Goal: Task Accomplishment & Management: Use online tool/utility

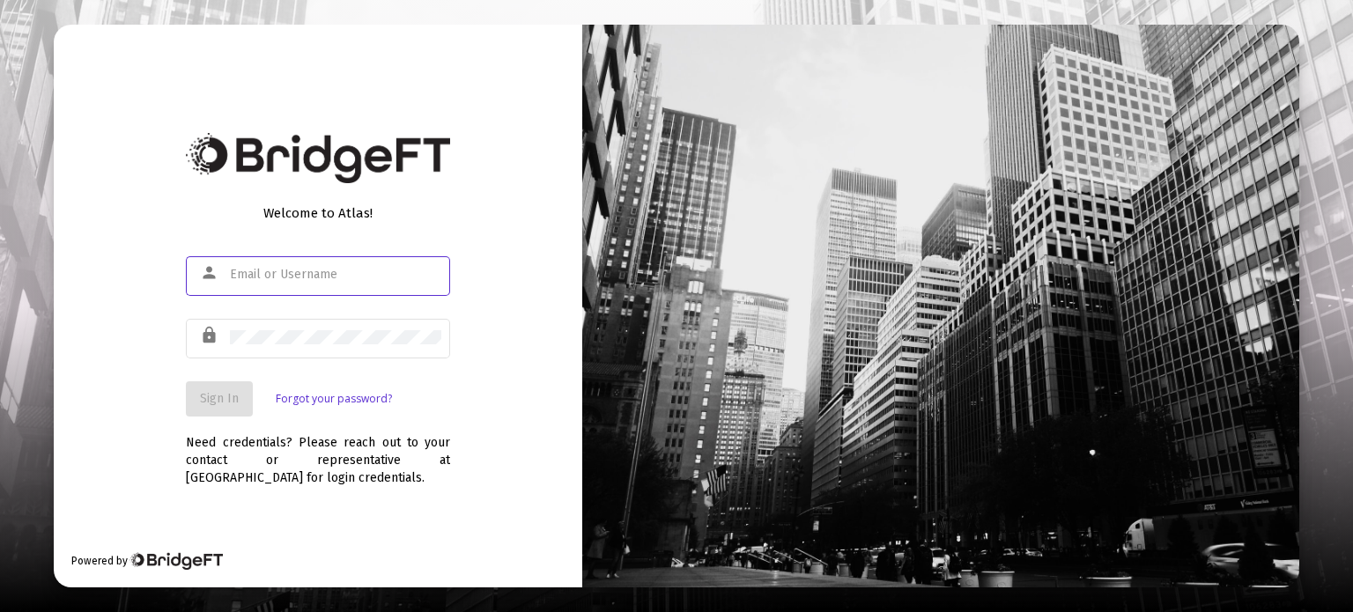
type input "[PERSON_NAME][EMAIL_ADDRESS][DOMAIN_NAME]"
click at [235, 389] on button "Sign In" at bounding box center [219, 399] width 67 height 35
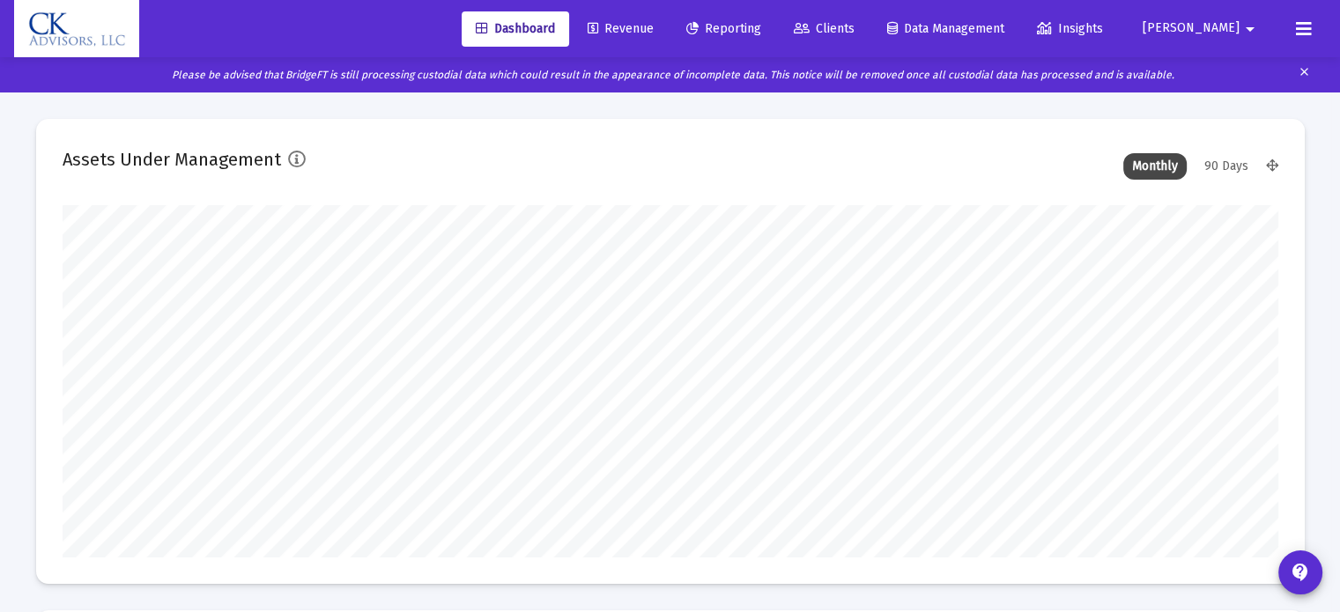
type input "[DATE]"
click at [755, 31] on span "Reporting" at bounding box center [723, 28] width 75 height 15
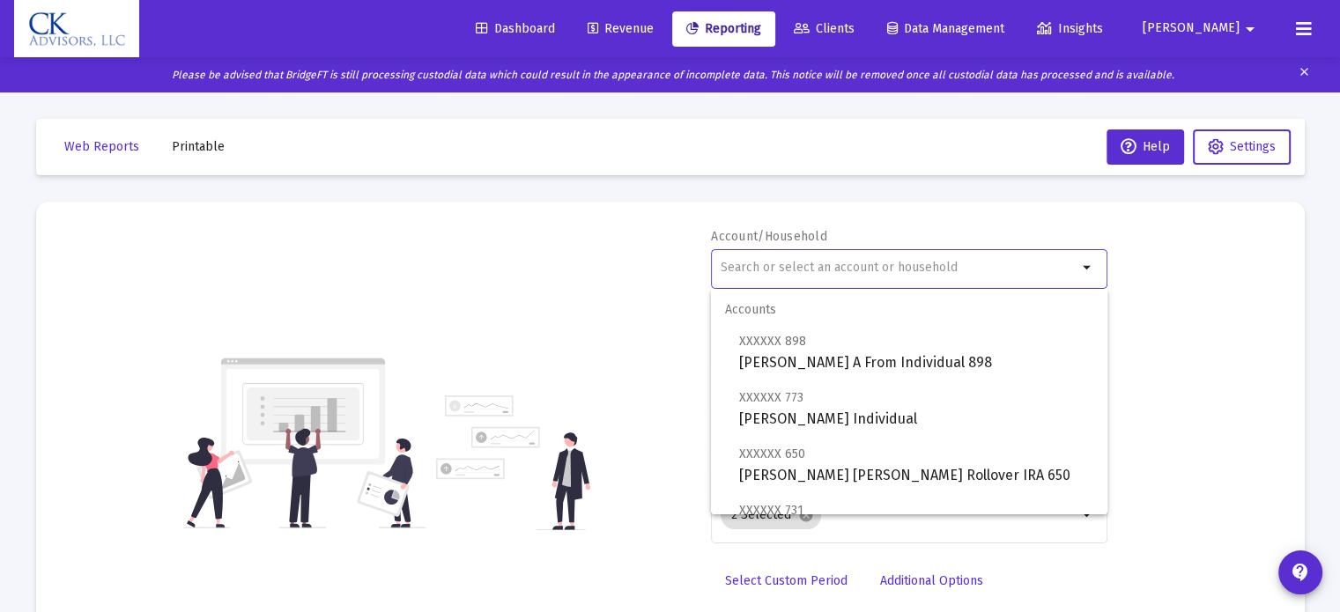
click at [772, 265] on input "text" at bounding box center [899, 268] width 357 height 14
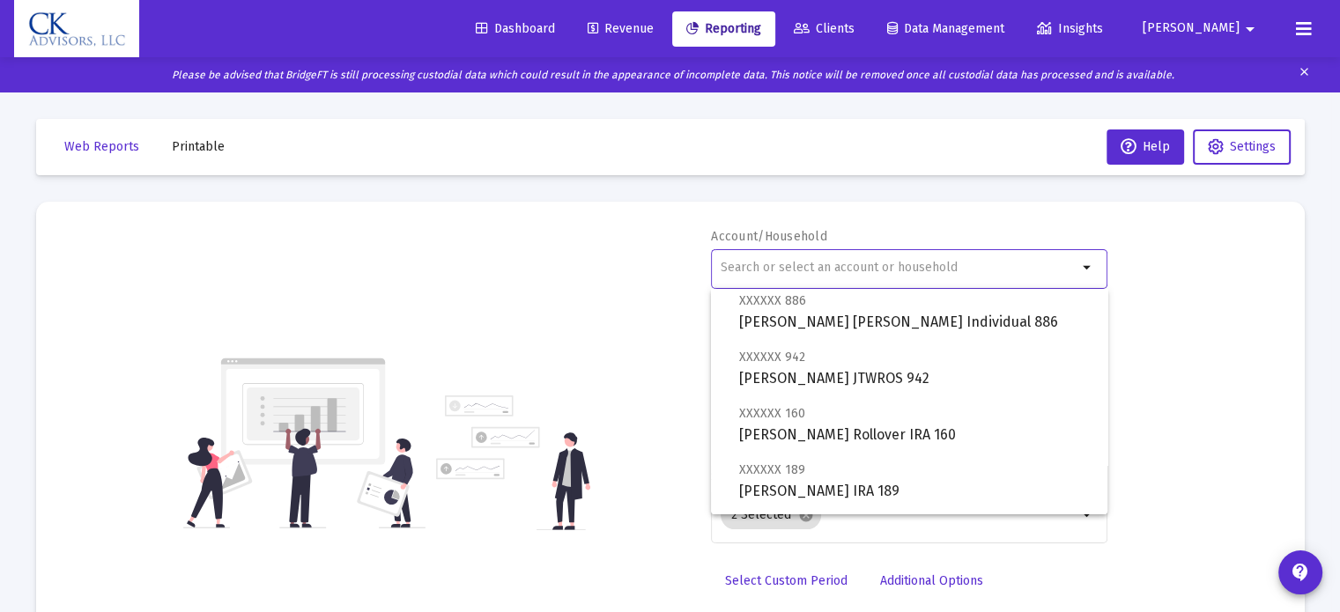
scroll to position [969, 0]
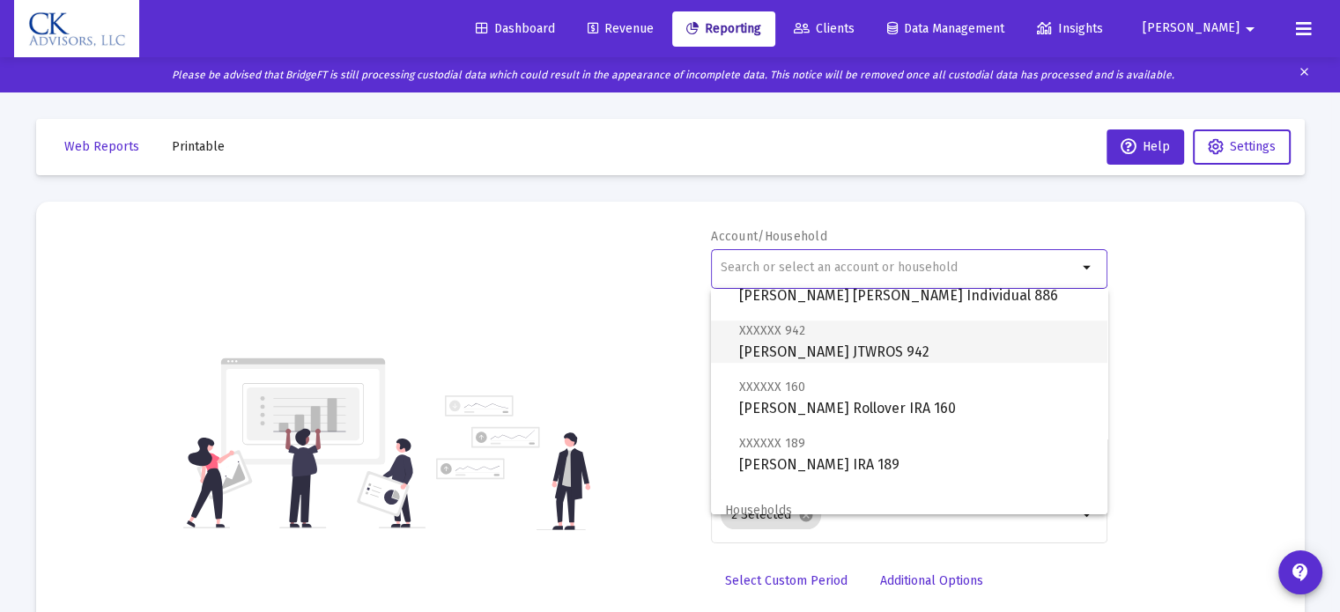
click at [834, 356] on span "XXXXXX 942 [PERSON_NAME] JTWROS 942" at bounding box center [916, 341] width 354 height 43
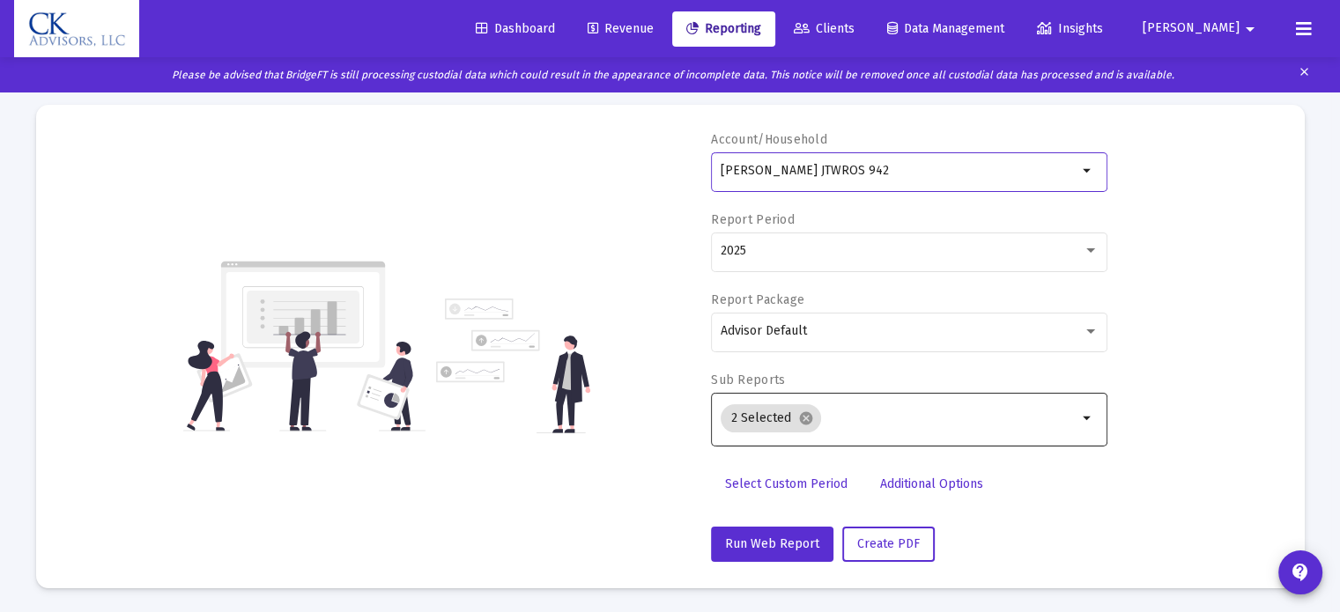
scroll to position [98, 0]
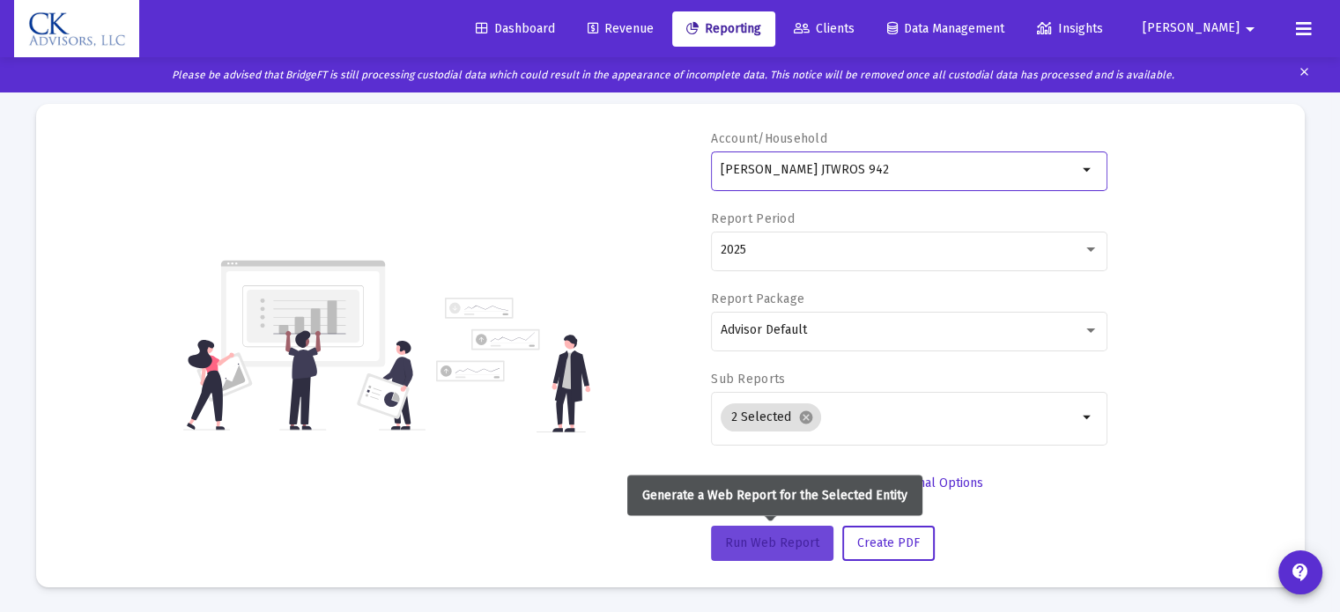
click at [742, 531] on button "Run Web Report" at bounding box center [772, 543] width 122 height 35
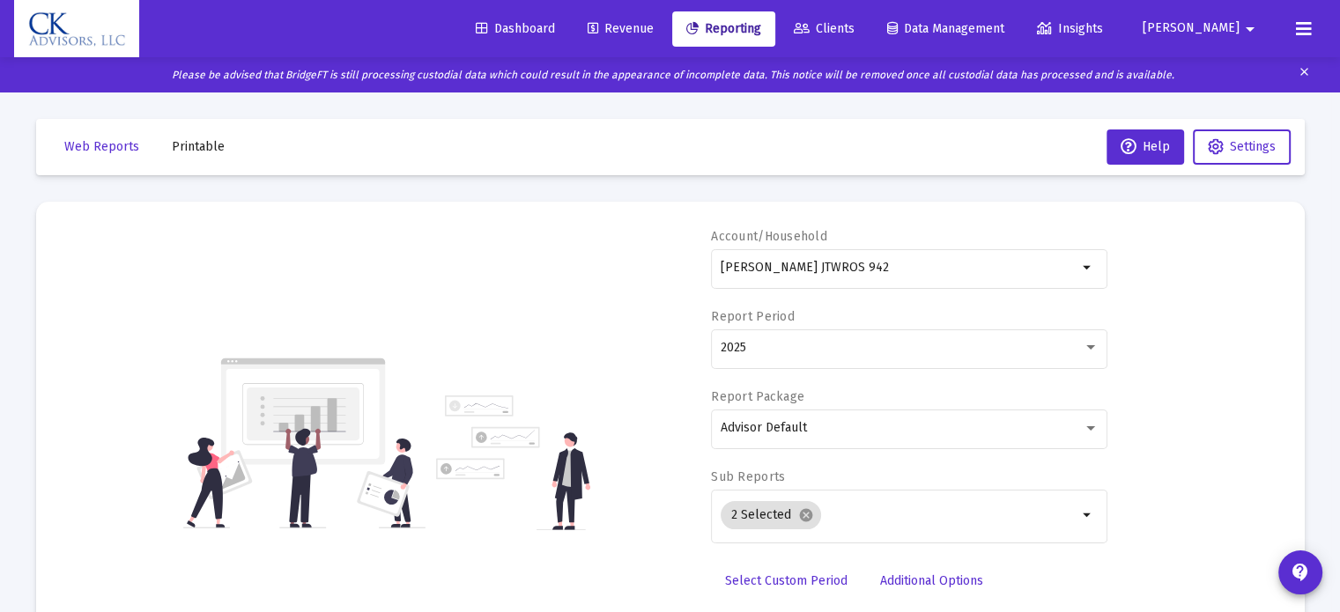
scroll to position [0, 0]
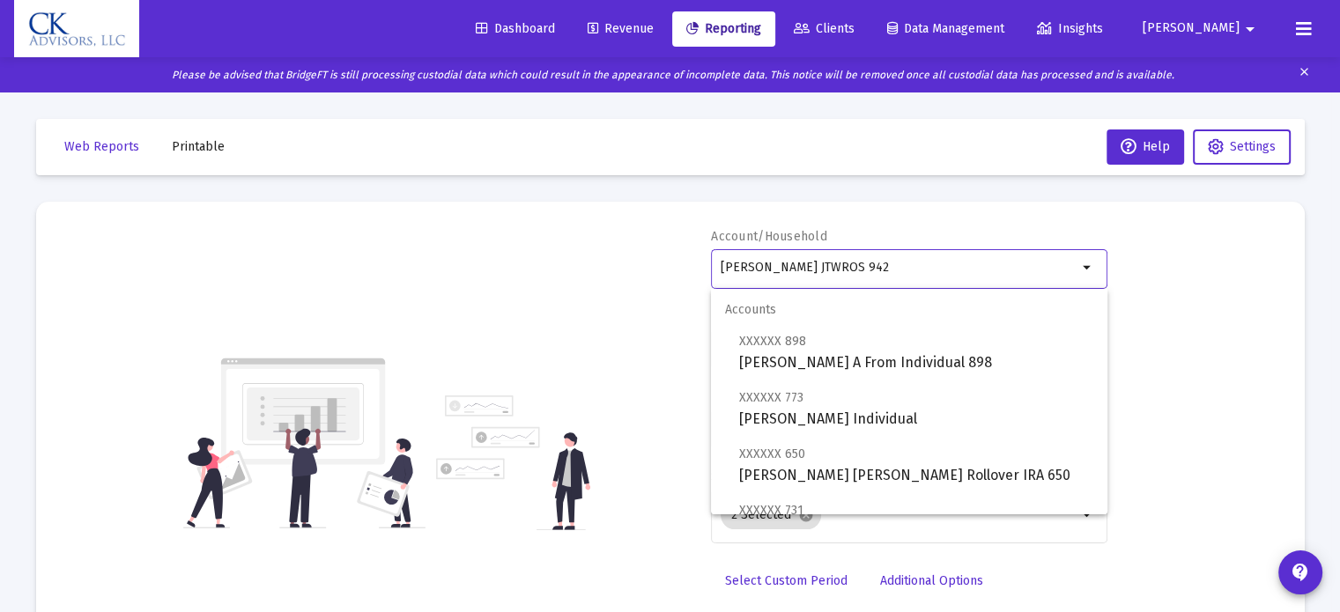
drag, startPoint x: 888, startPoint y: 267, endPoint x: 615, endPoint y: 313, distance: 277.0
click at [615, 313] on div "Account/Household [PERSON_NAME] JTWROS 942 arrow_drop_down Report Period 2025 R…" at bounding box center [671, 443] width 1216 height 431
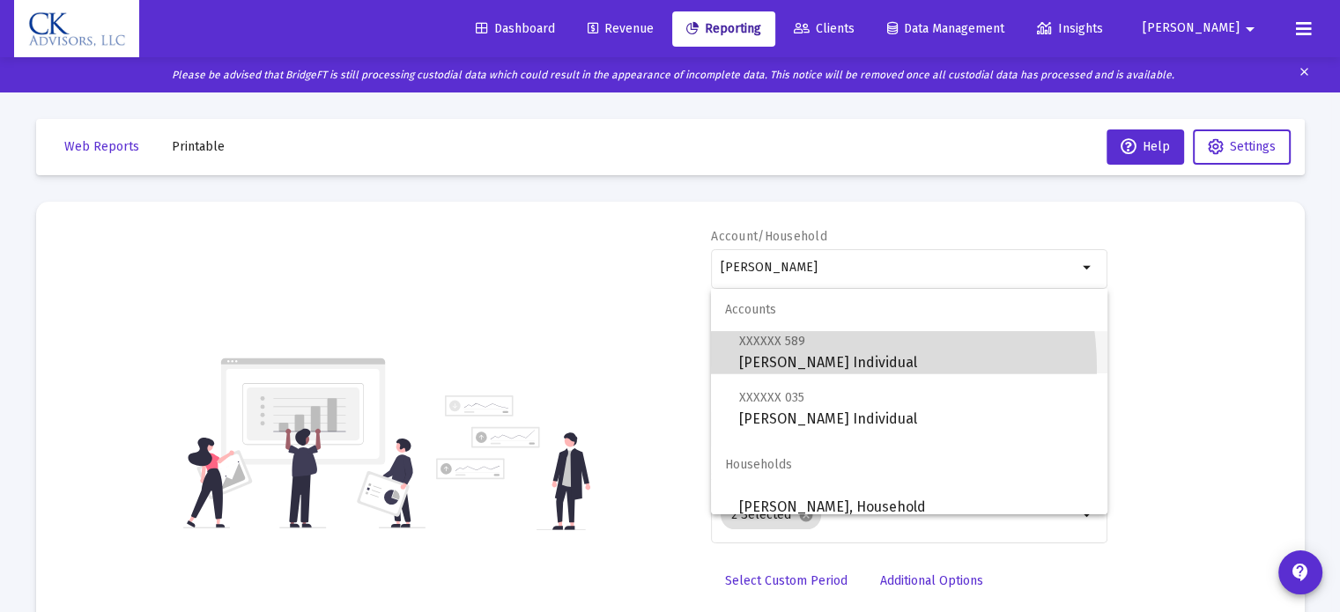
click at [797, 367] on span "XXXXXX 589 [PERSON_NAME] Individual" at bounding box center [916, 351] width 354 height 43
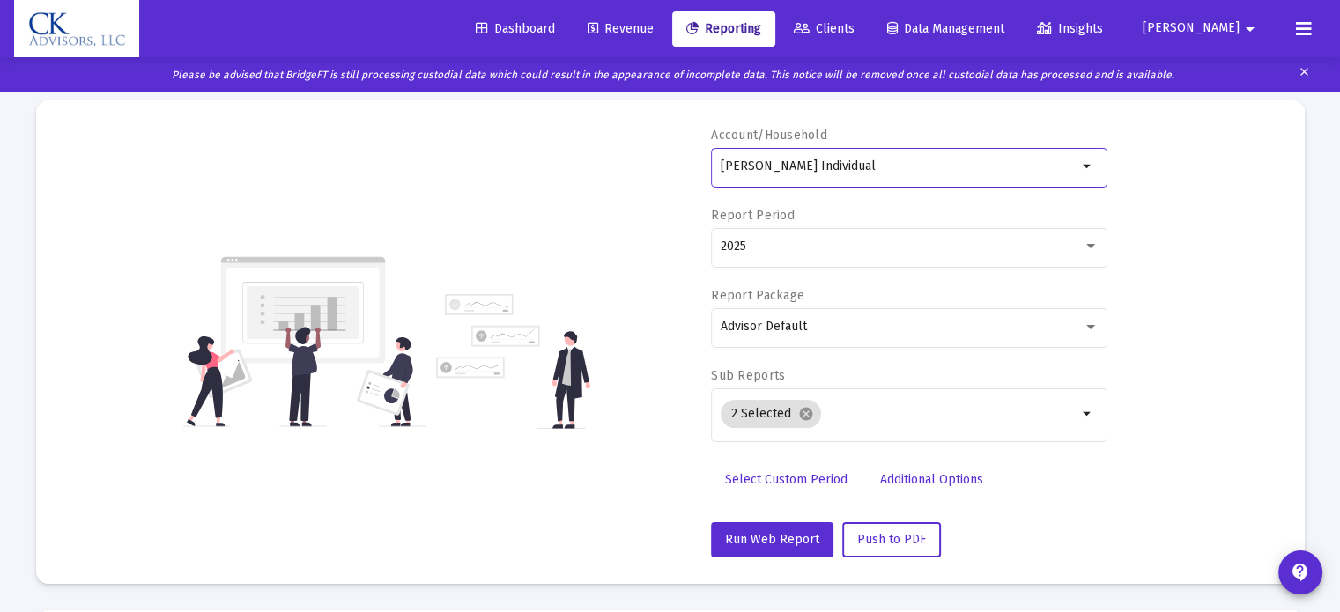
scroll to position [264, 0]
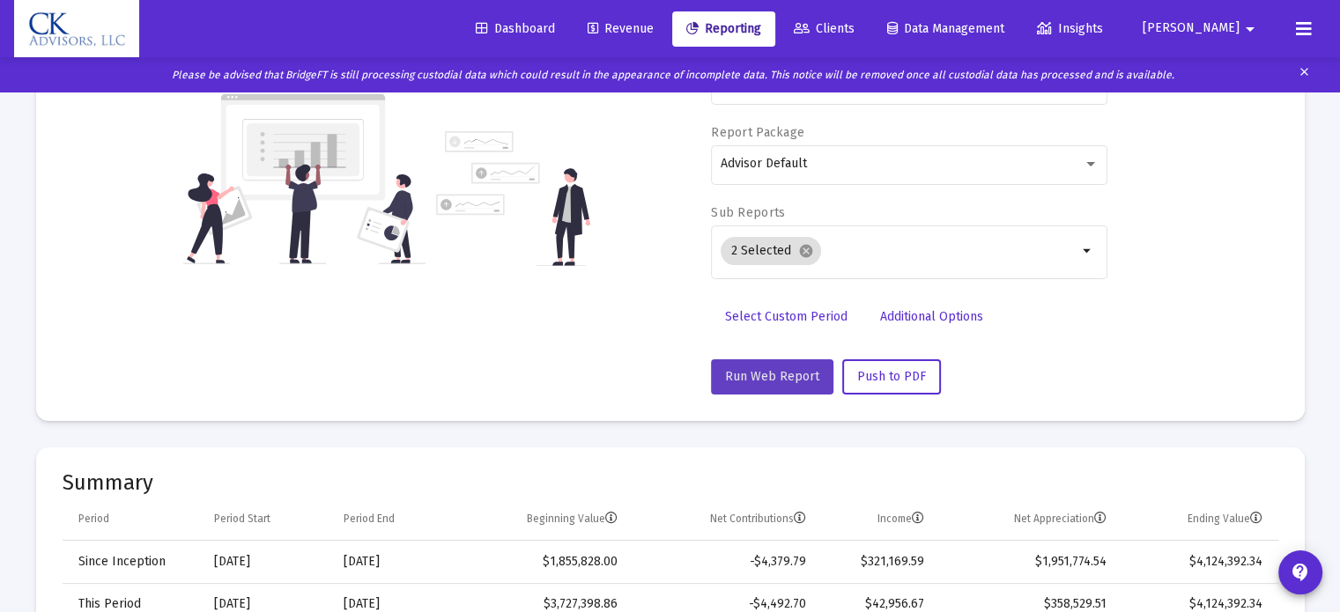
click at [777, 382] on button "Run Web Report" at bounding box center [772, 377] width 122 height 35
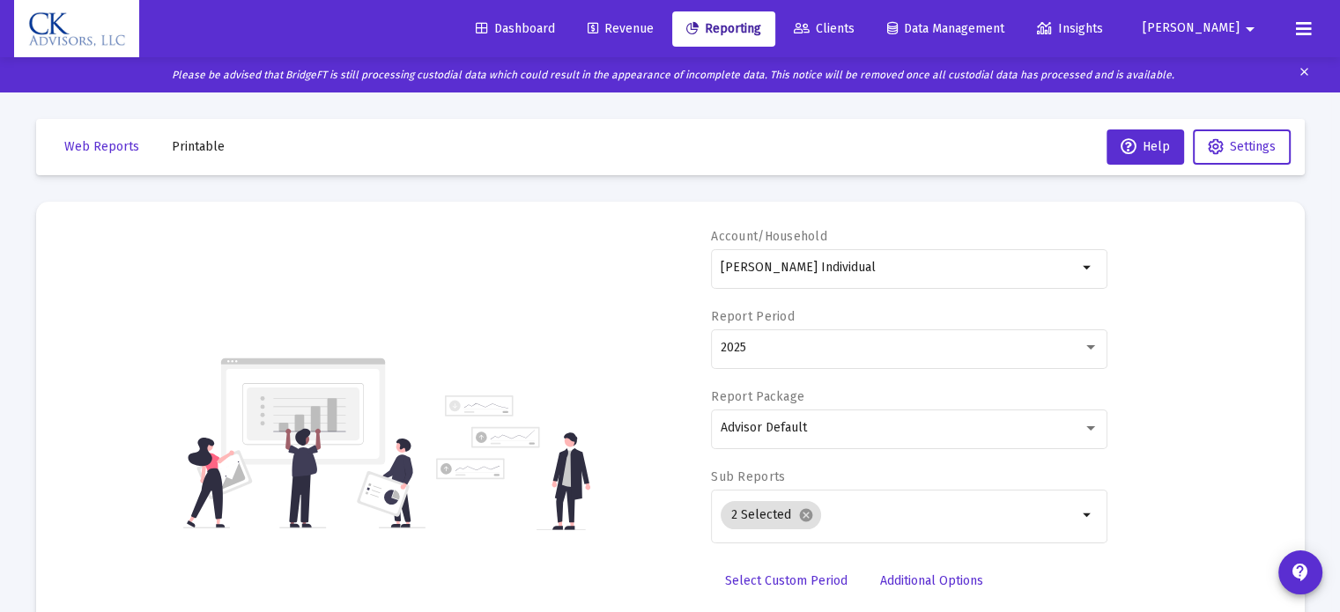
scroll to position [0, 0]
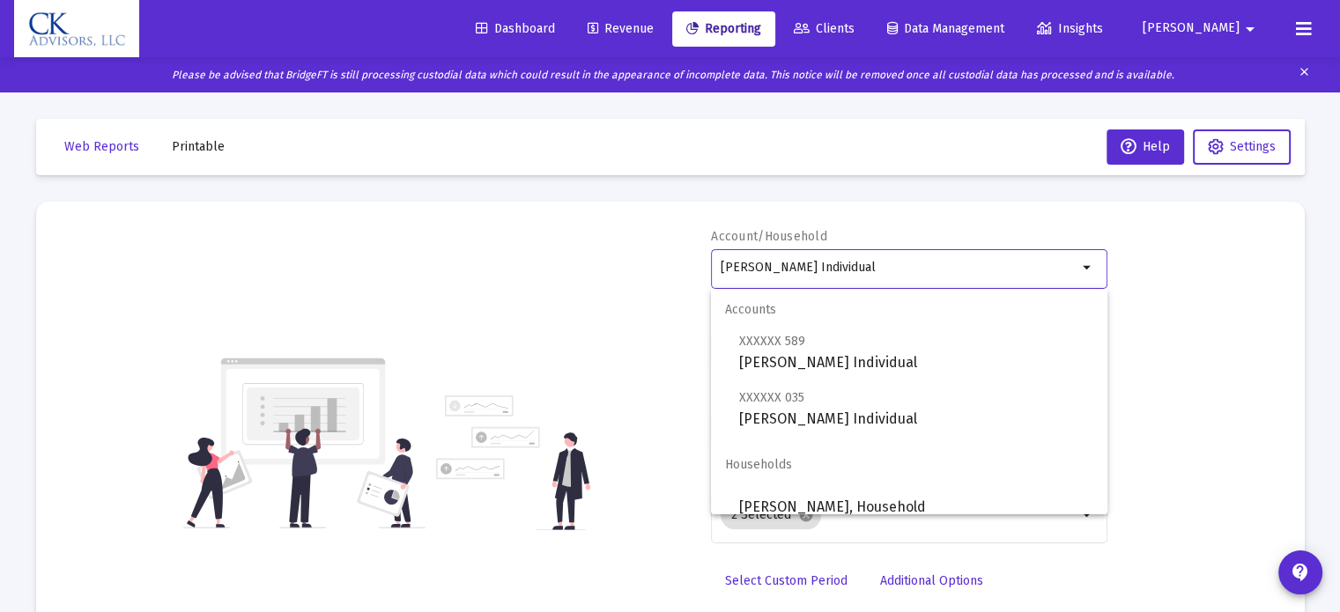
drag, startPoint x: 866, startPoint y: 267, endPoint x: 429, endPoint y: 308, distance: 438.9
click at [425, 313] on div "Account/Household [PERSON_NAME] Individual arrow_drop_down Report Period 2025 R…" at bounding box center [671, 443] width 1216 height 431
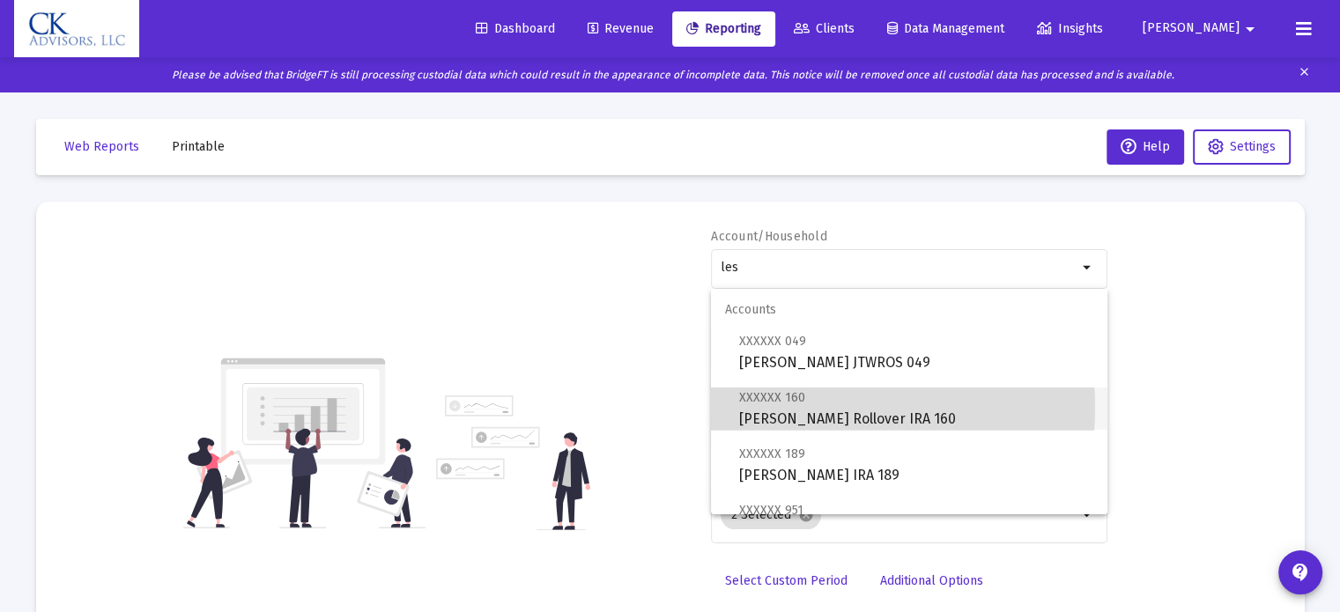
click at [789, 408] on span "XXXXXX 160 [PERSON_NAME] Rollover IRA 160" at bounding box center [916, 408] width 354 height 43
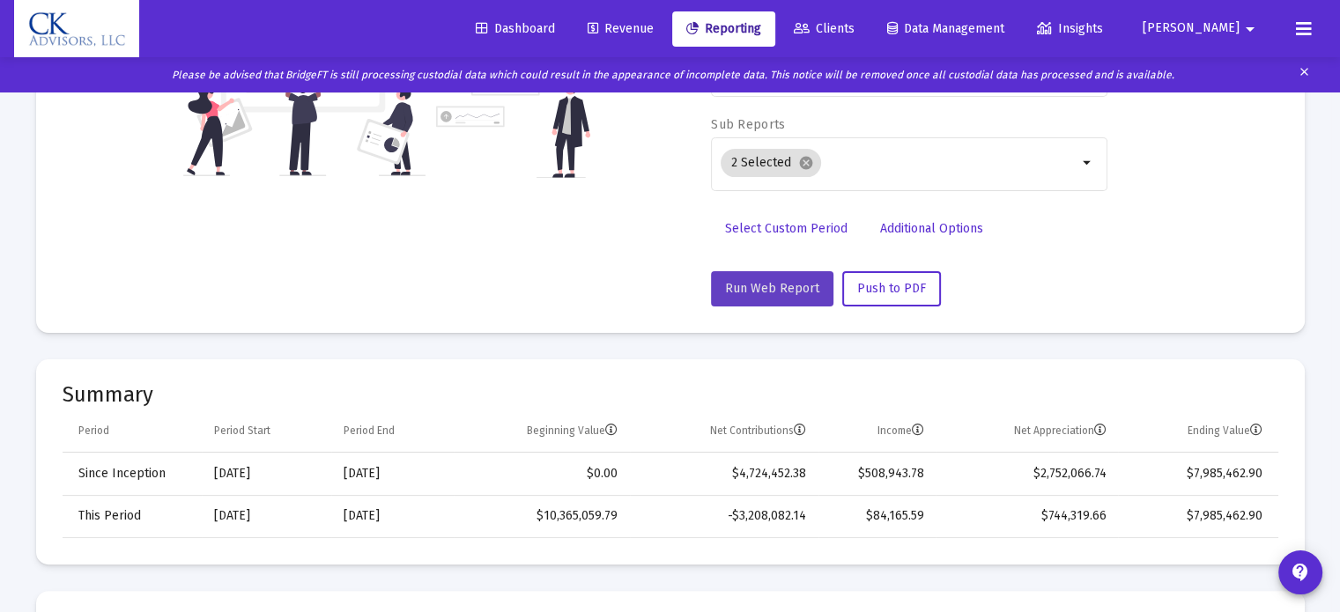
click at [772, 281] on span "Run Web Report" at bounding box center [772, 288] width 94 height 15
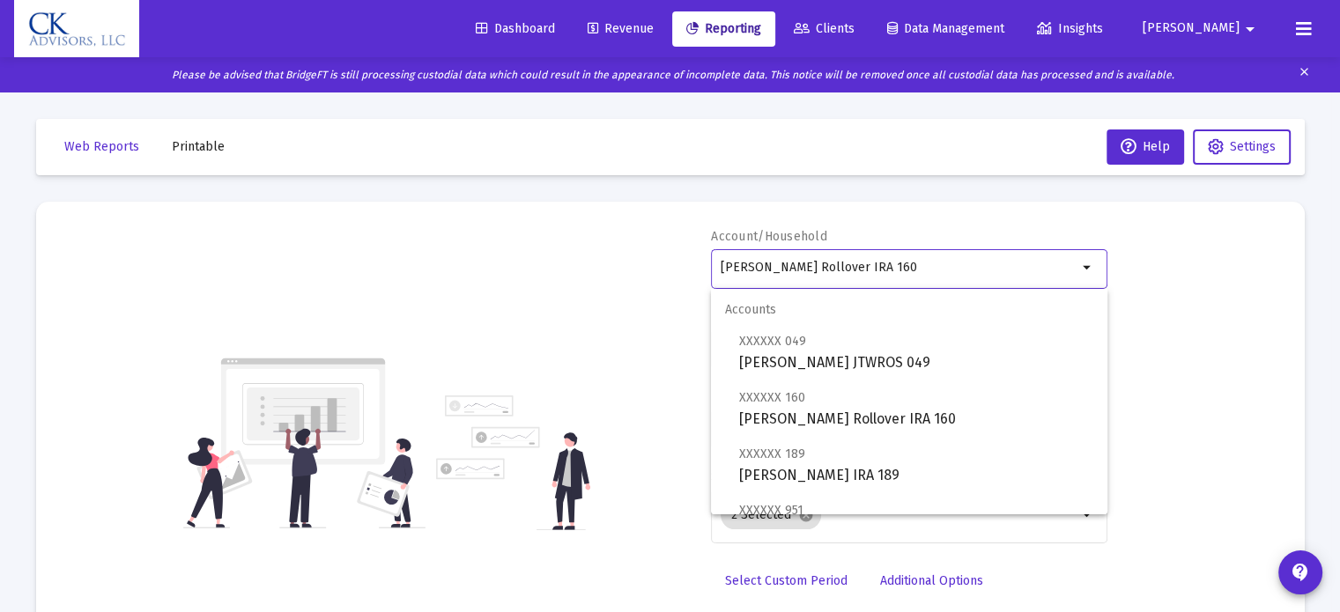
drag, startPoint x: 944, startPoint y: 269, endPoint x: 481, endPoint y: 344, distance: 468.6
click at [481, 344] on div "Account/Household [PERSON_NAME] Rollover IRA 160 arrow_drop_down Report Period …" at bounding box center [671, 443] width 1216 height 431
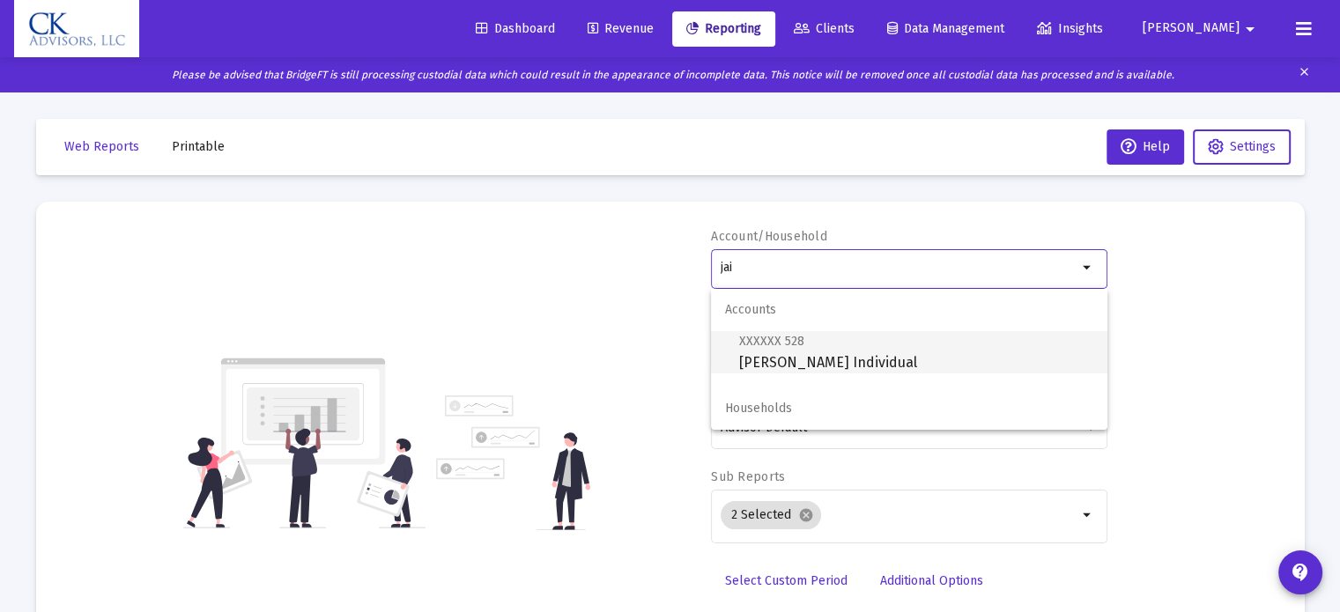
click at [791, 361] on span "XXXXXX 528 [PERSON_NAME] Individual" at bounding box center [916, 351] width 354 height 43
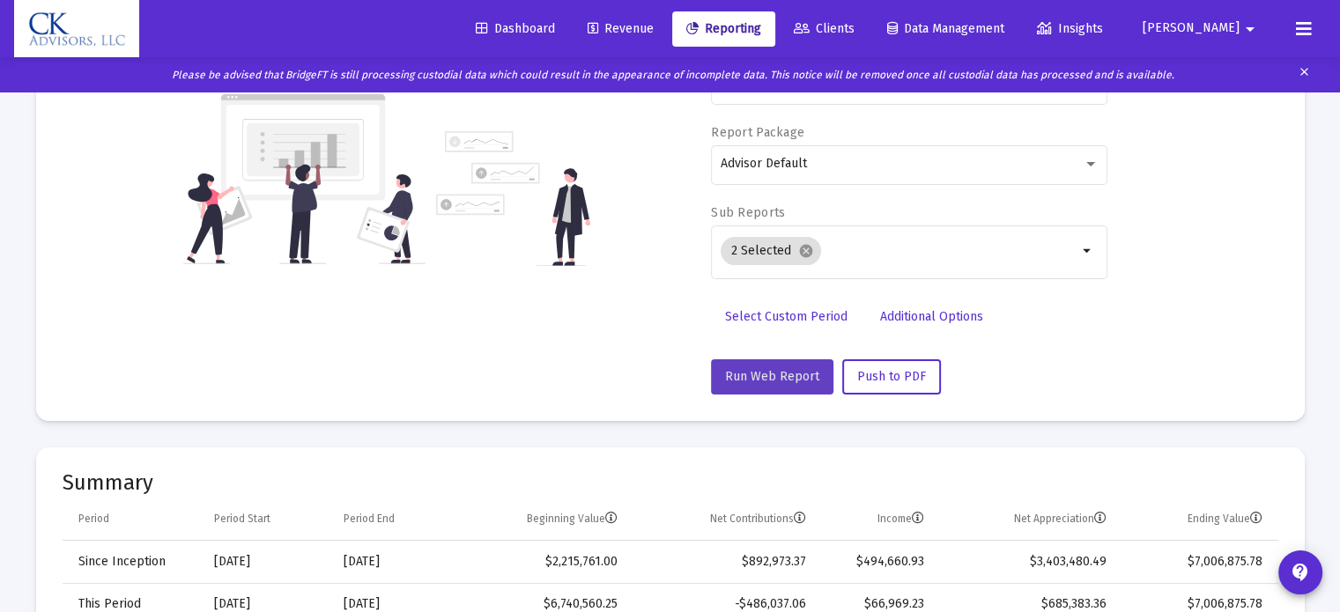
click at [779, 380] on span "Run Web Report" at bounding box center [772, 376] width 94 height 15
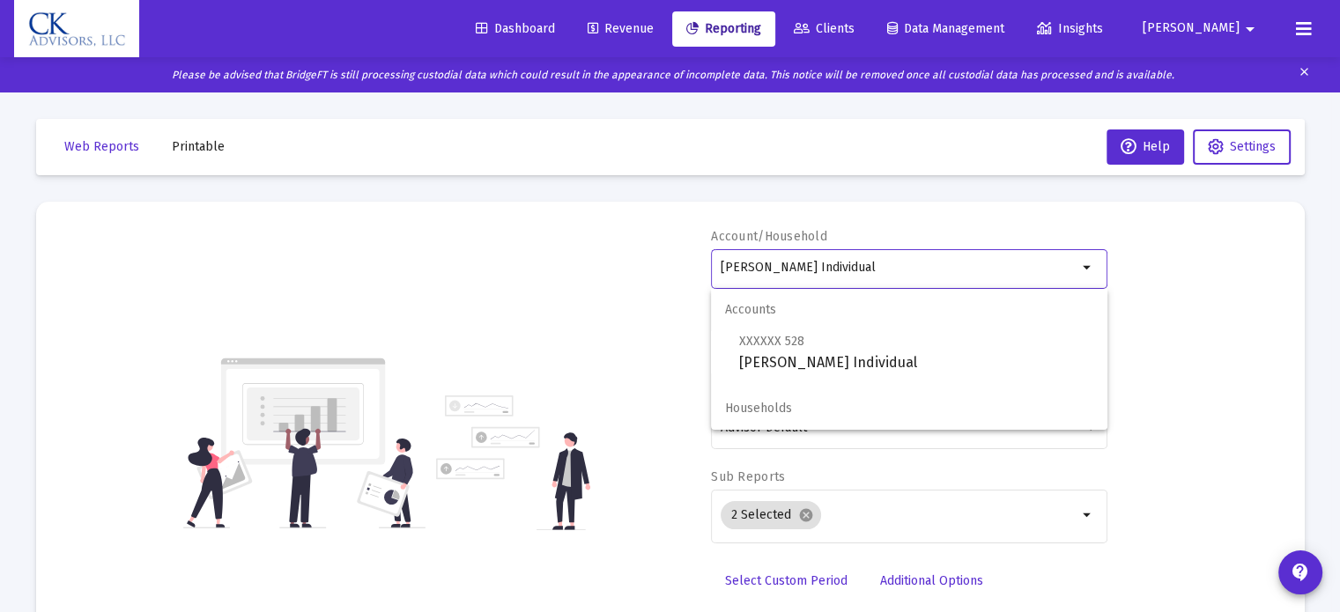
drag, startPoint x: 871, startPoint y: 270, endPoint x: 597, endPoint y: 299, distance: 274.7
click at [598, 297] on div "Account/Household [PERSON_NAME] Individual arrow_drop_down Report Period 2025 R…" at bounding box center [671, 443] width 1216 height 431
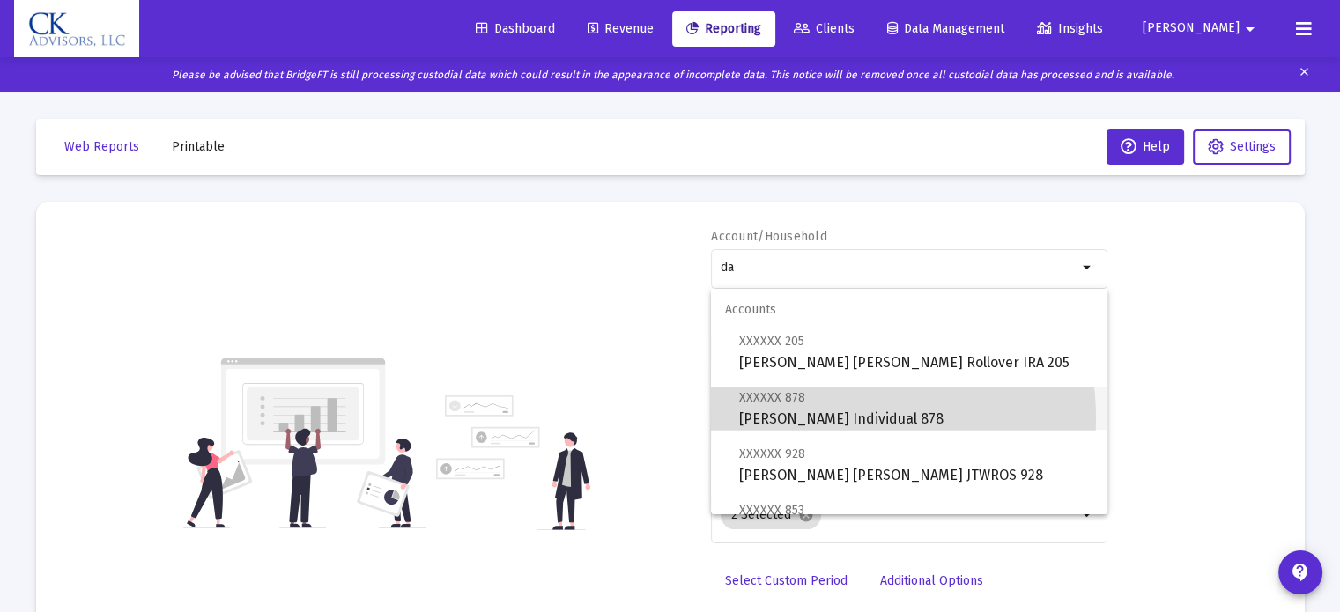
click at [829, 419] on span "XXXXXX 878 [PERSON_NAME] Individual 878" at bounding box center [916, 408] width 354 height 43
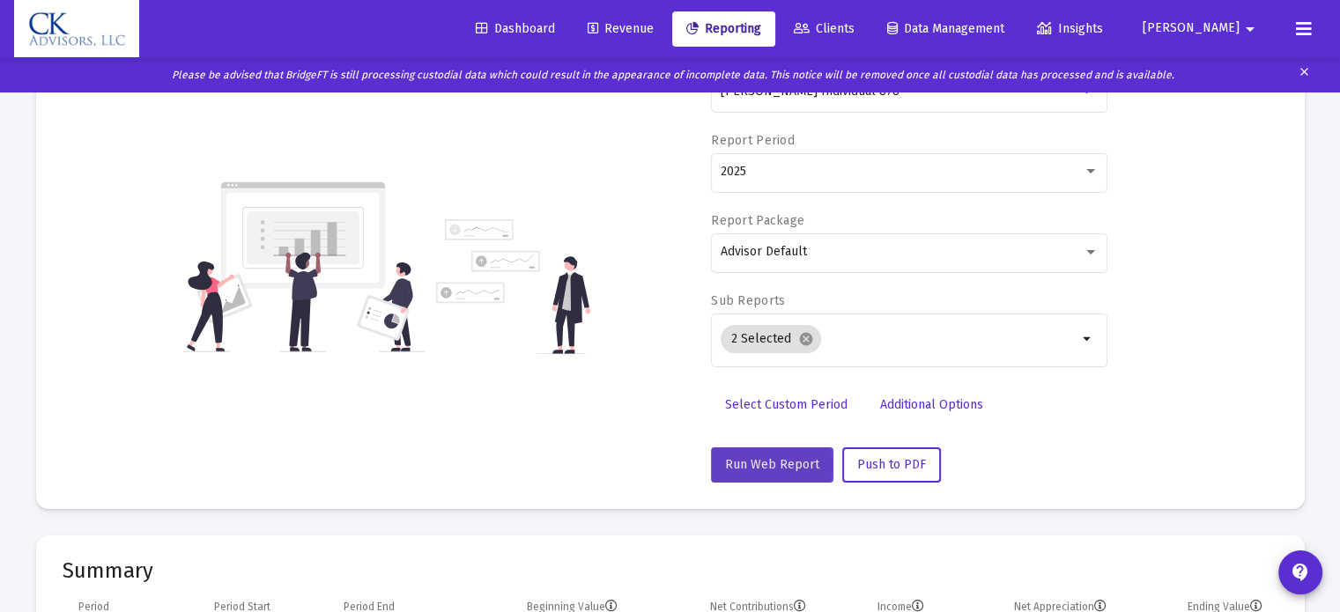
click at [769, 464] on span "Run Web Report" at bounding box center [772, 464] width 94 height 15
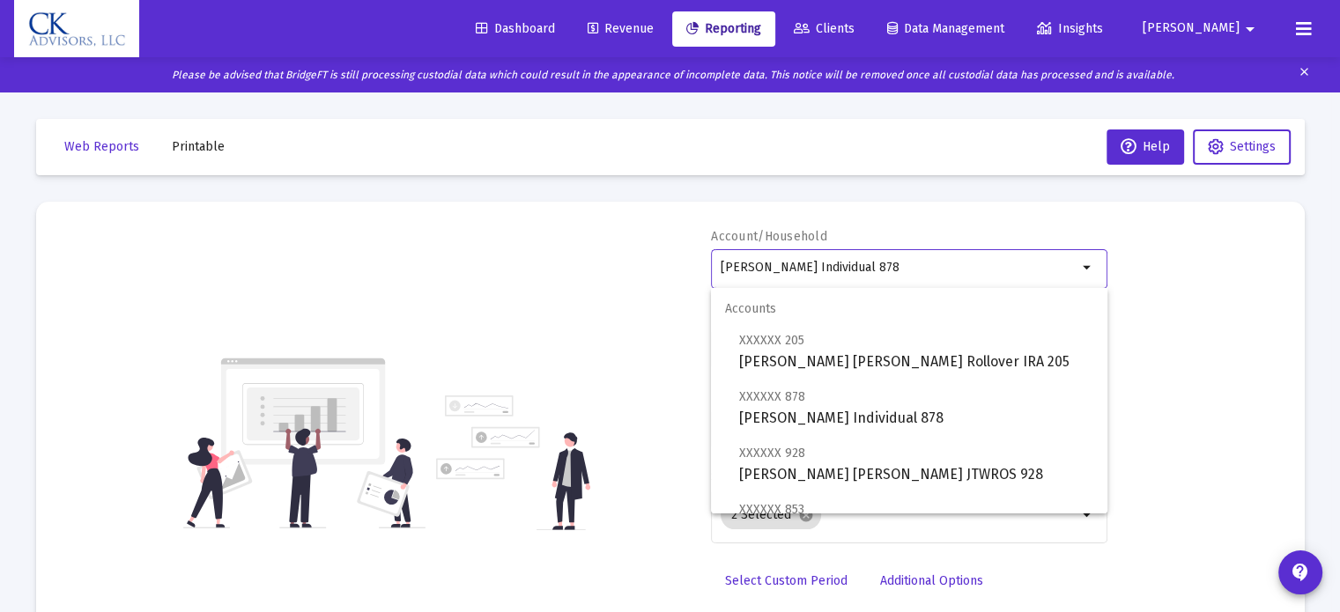
drag, startPoint x: 931, startPoint y: 265, endPoint x: 511, endPoint y: 309, distance: 421.7
click at [511, 309] on div "Account/Household [PERSON_NAME] Individual 878 arrow_drop_down Report Period 20…" at bounding box center [671, 443] width 1216 height 431
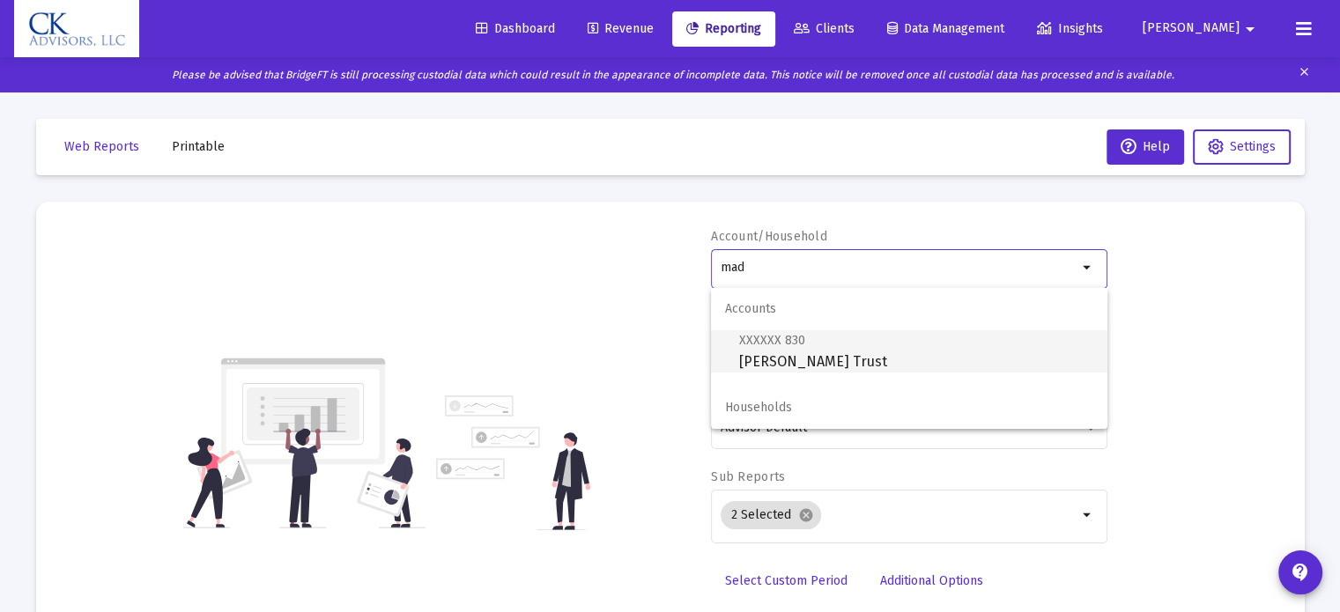
click at [768, 369] on span "XXXXXX 830 [PERSON_NAME] Trust" at bounding box center [916, 351] width 354 height 43
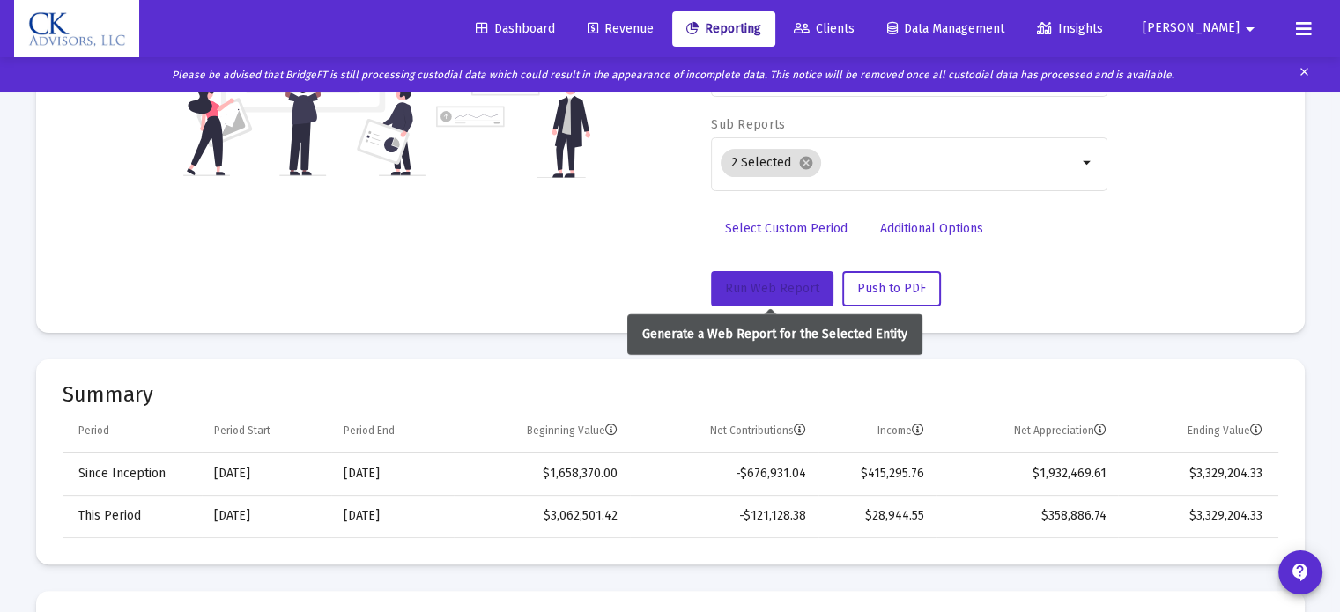
click at [782, 291] on span "Run Web Report" at bounding box center [772, 288] width 94 height 15
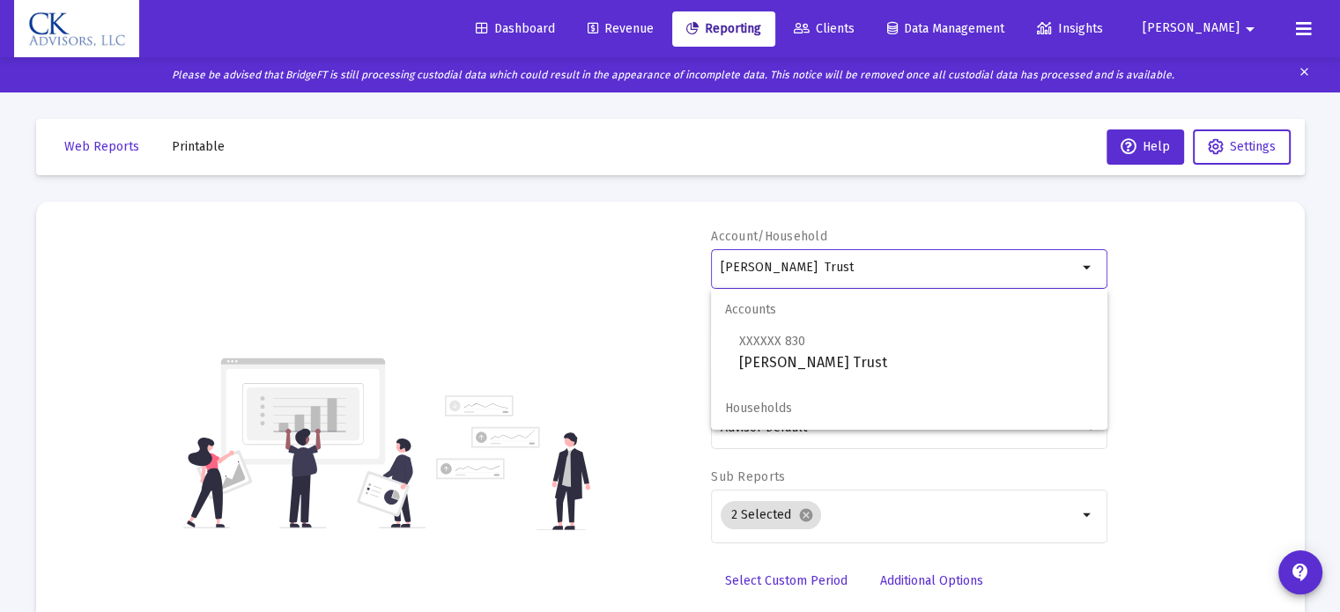
drag, startPoint x: 887, startPoint y: 263, endPoint x: 612, endPoint y: 270, distance: 275.0
click at [612, 270] on div "Account/Household [PERSON_NAME] Trust arrow_drop_down Report Period 2025 Report…" at bounding box center [671, 443] width 1216 height 431
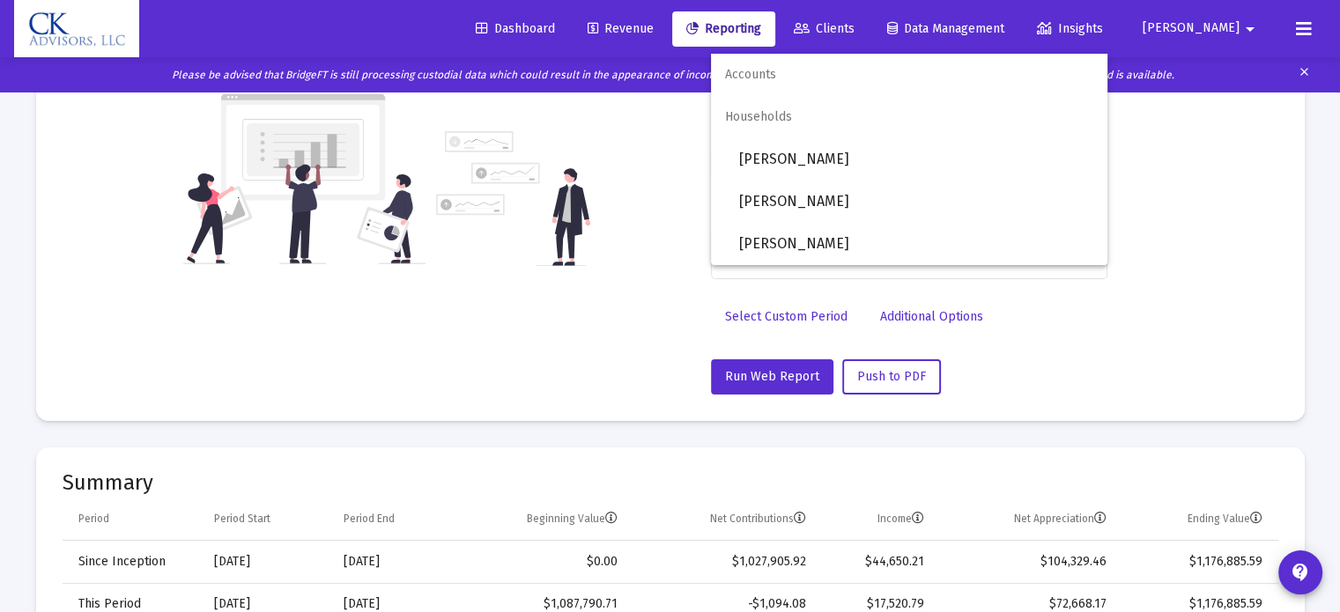
scroll to position [88, 0]
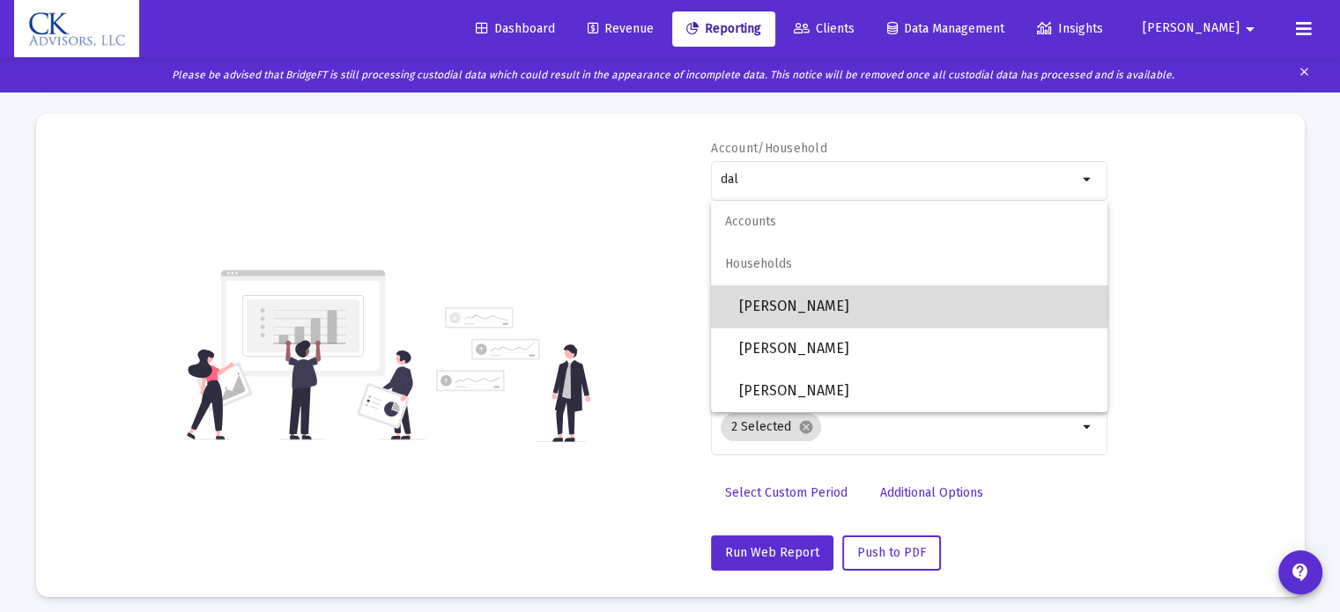
click at [768, 306] on span "[PERSON_NAME]" at bounding box center [916, 307] width 354 height 42
type input "[PERSON_NAME]"
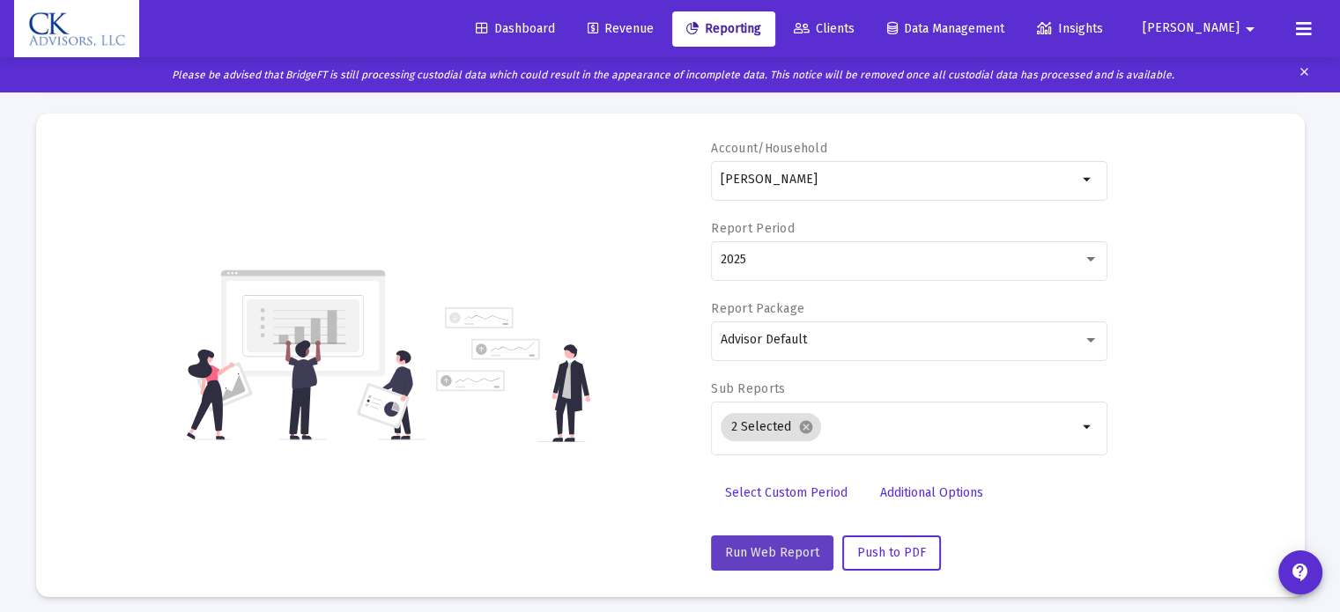
click at [772, 549] on span "Run Web Report" at bounding box center [772, 552] width 94 height 15
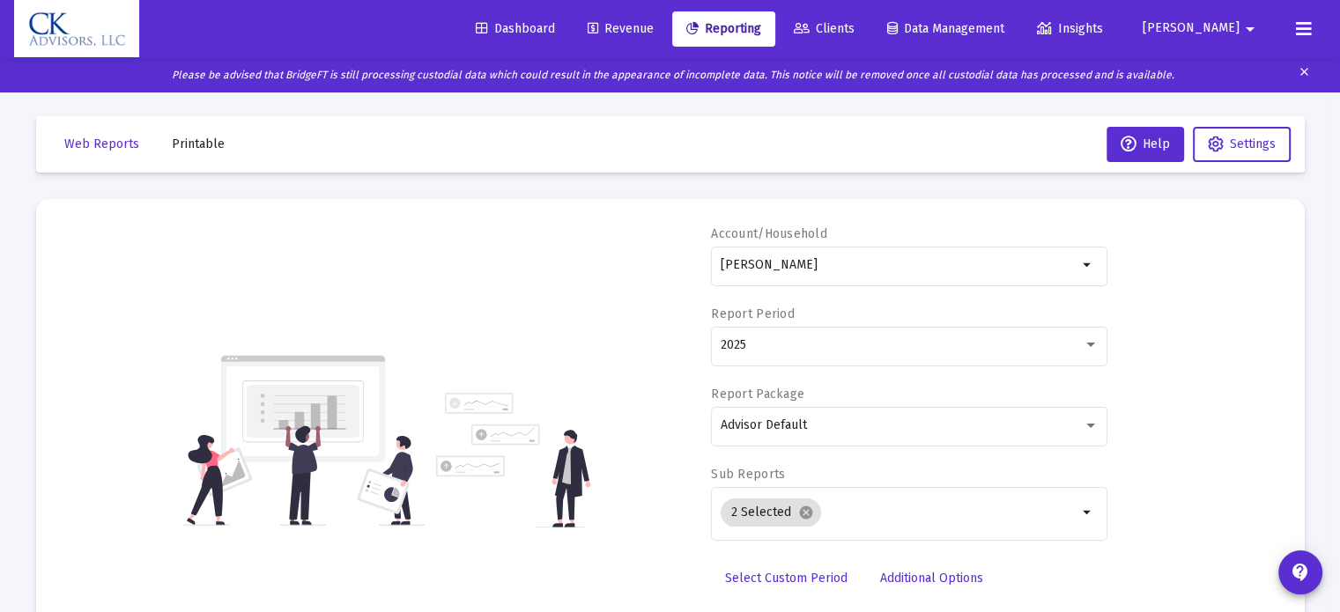
scroll to position [0, 0]
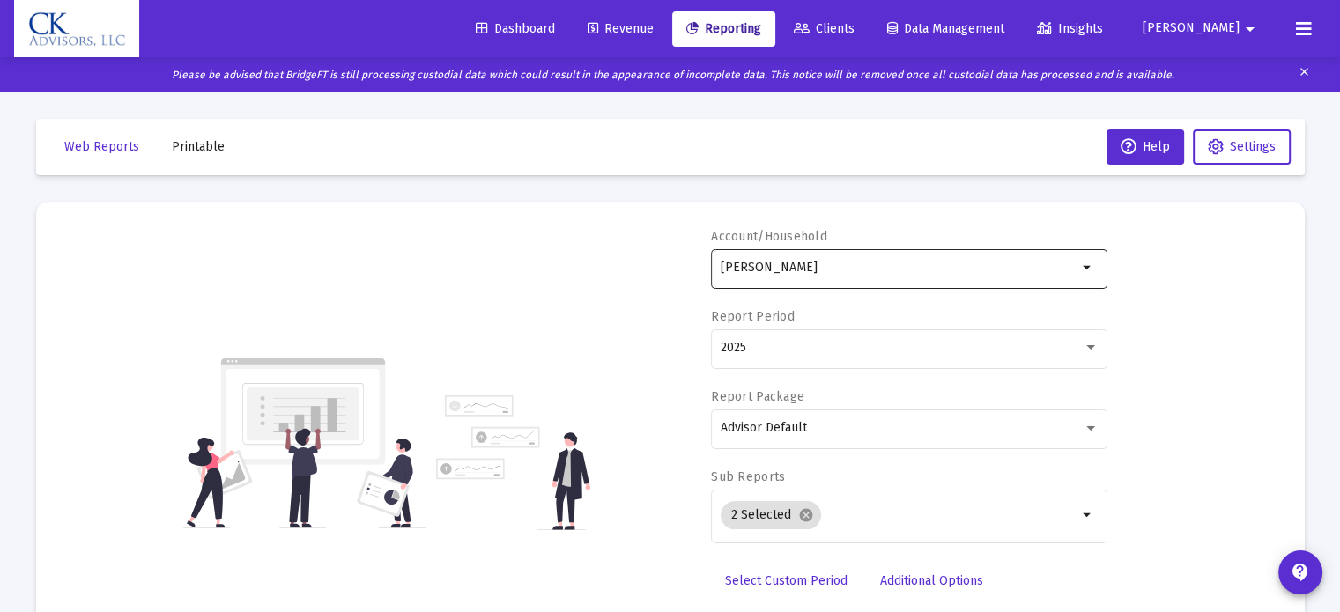
click at [834, 271] on input "[PERSON_NAME]" at bounding box center [899, 268] width 357 height 14
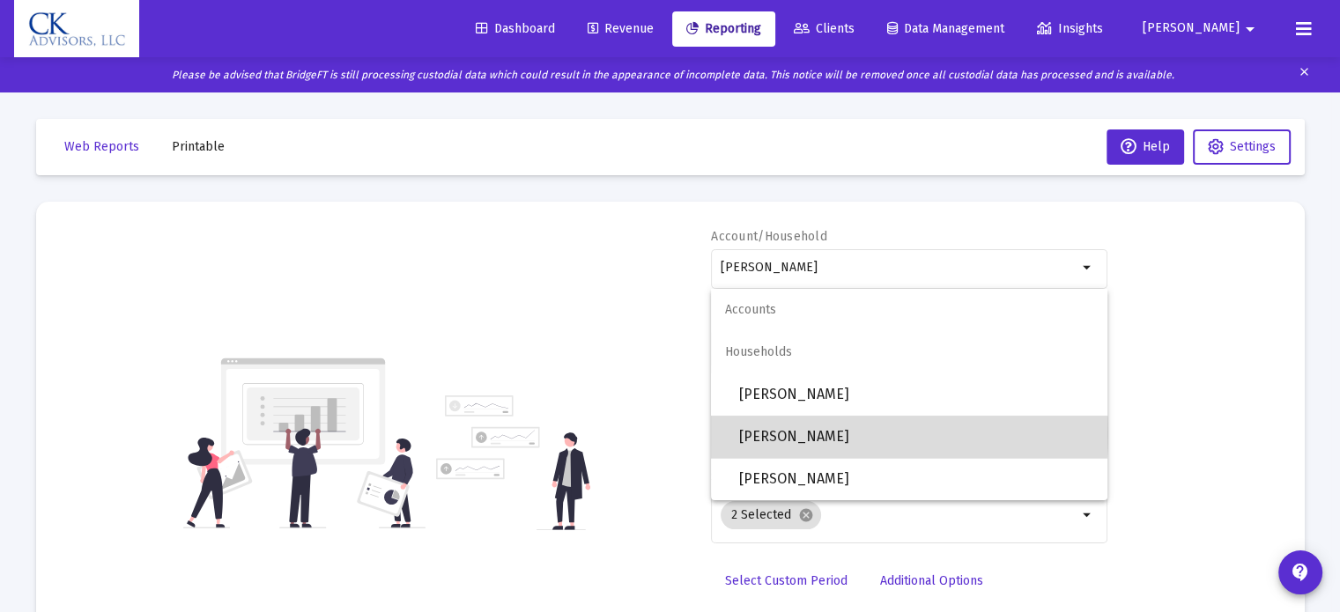
click at [799, 434] on span "[PERSON_NAME]" at bounding box center [916, 437] width 354 height 42
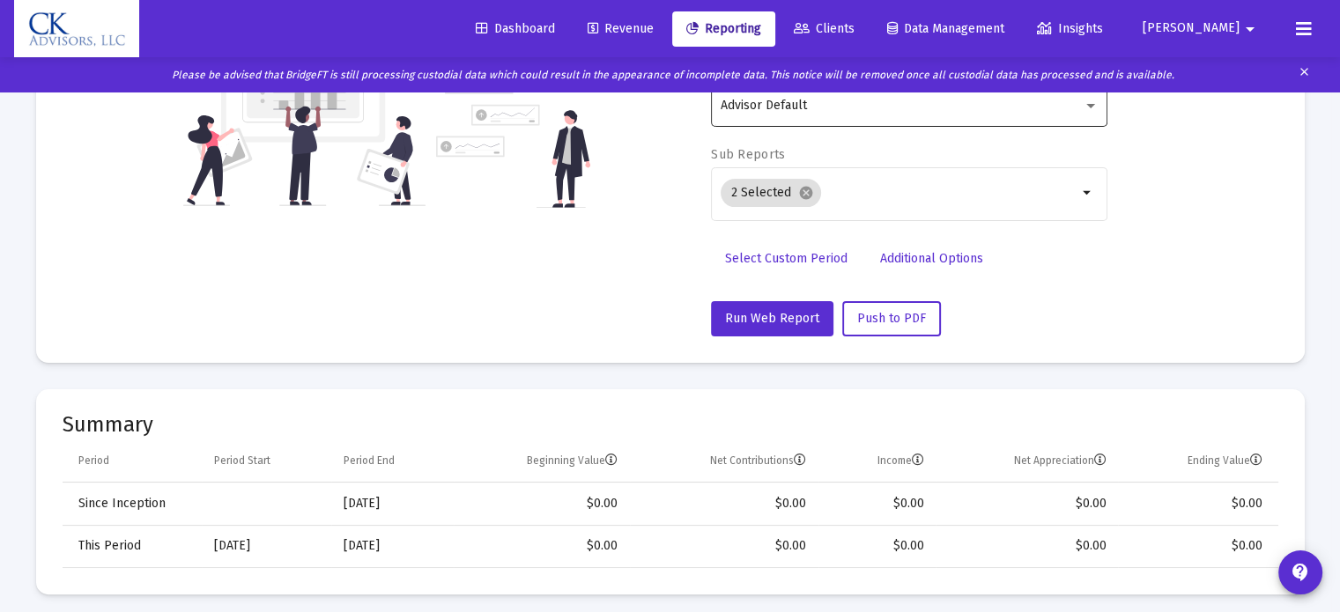
scroll to position [352, 0]
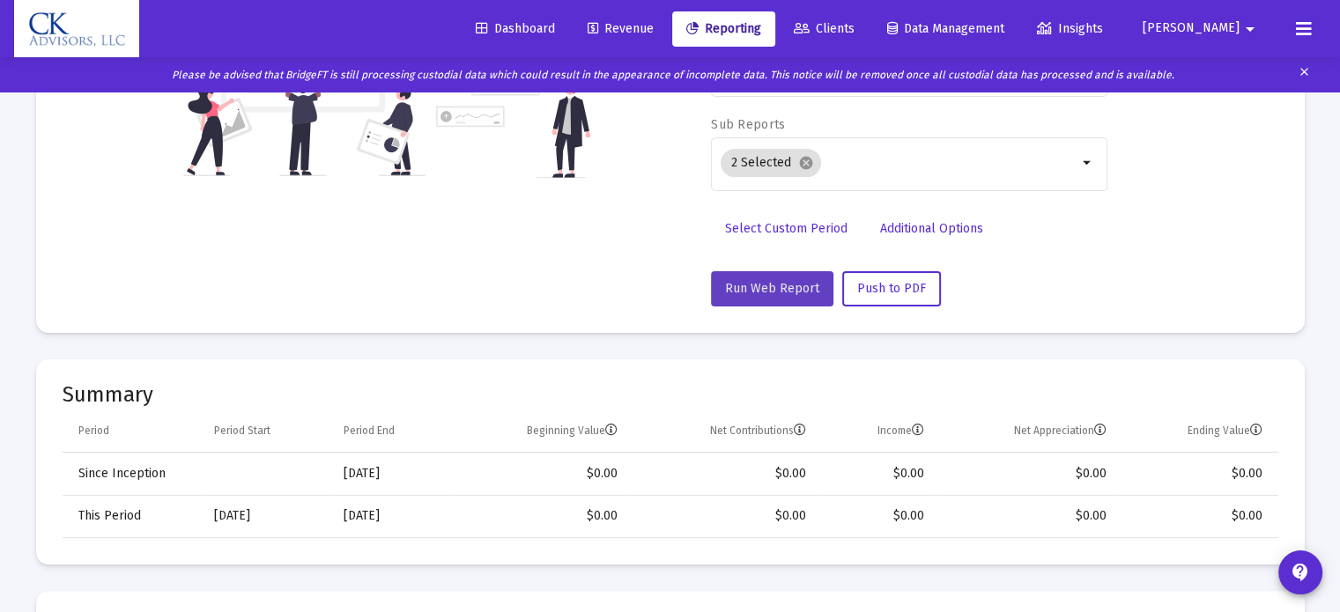
click at [779, 291] on span "Run Web Report" at bounding box center [772, 288] width 94 height 15
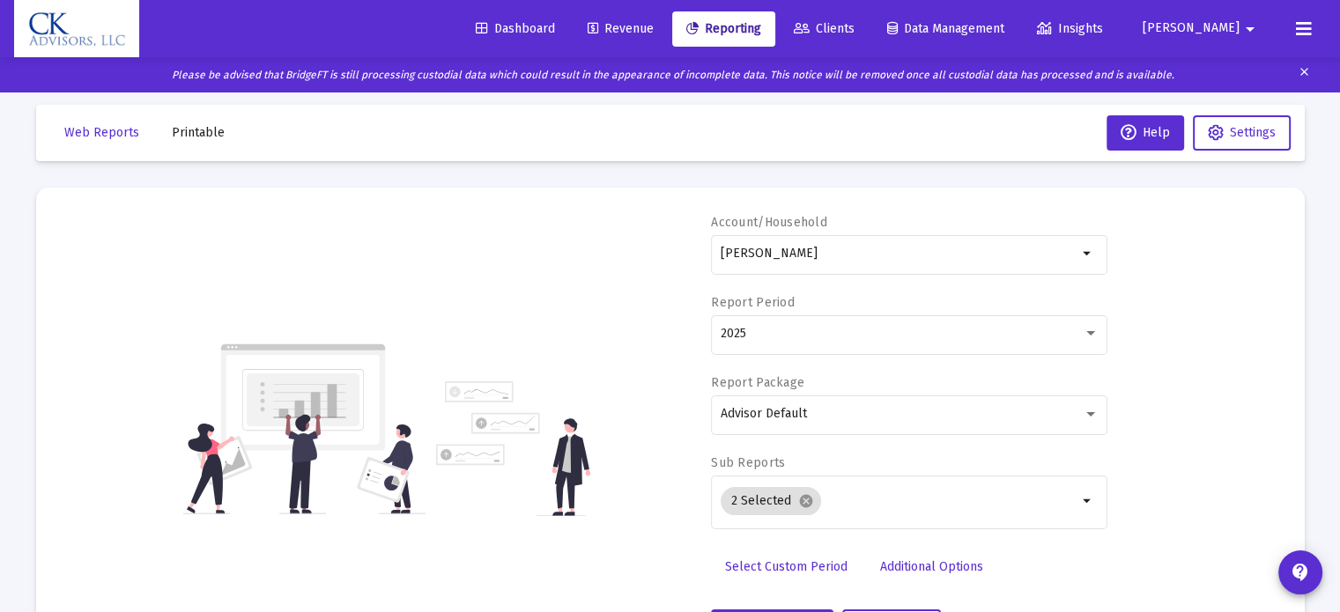
scroll to position [0, 0]
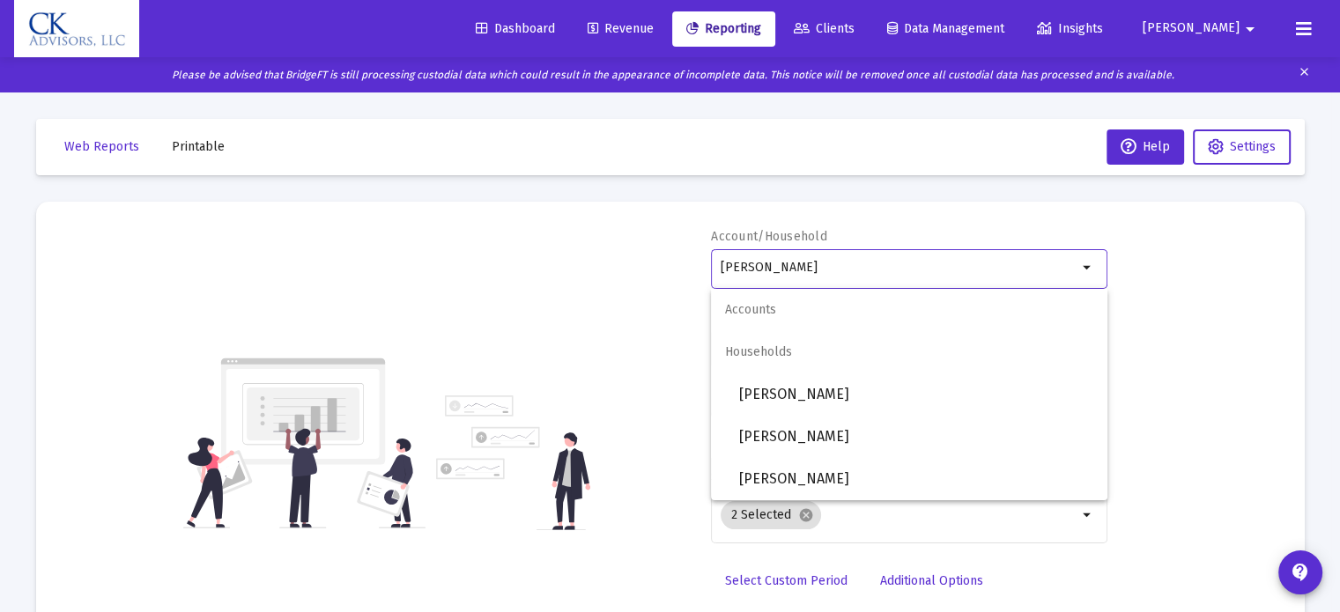
click at [902, 268] on input "[PERSON_NAME]" at bounding box center [899, 268] width 357 height 14
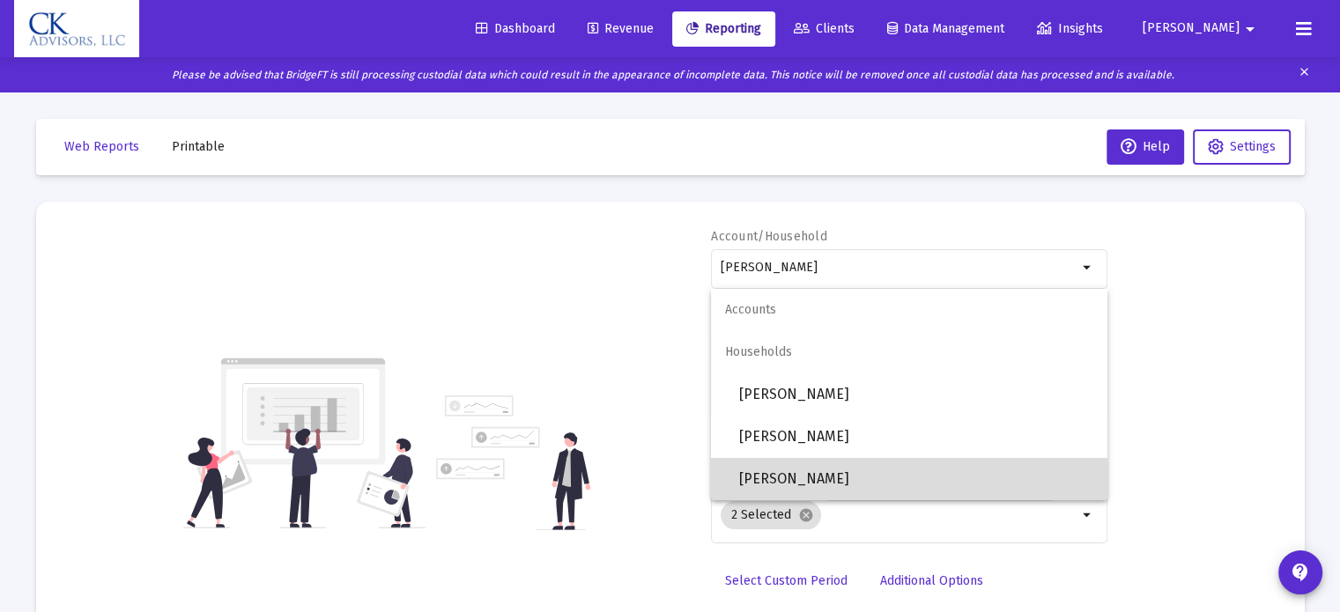
click at [857, 486] on span "[PERSON_NAME]" at bounding box center [916, 479] width 354 height 42
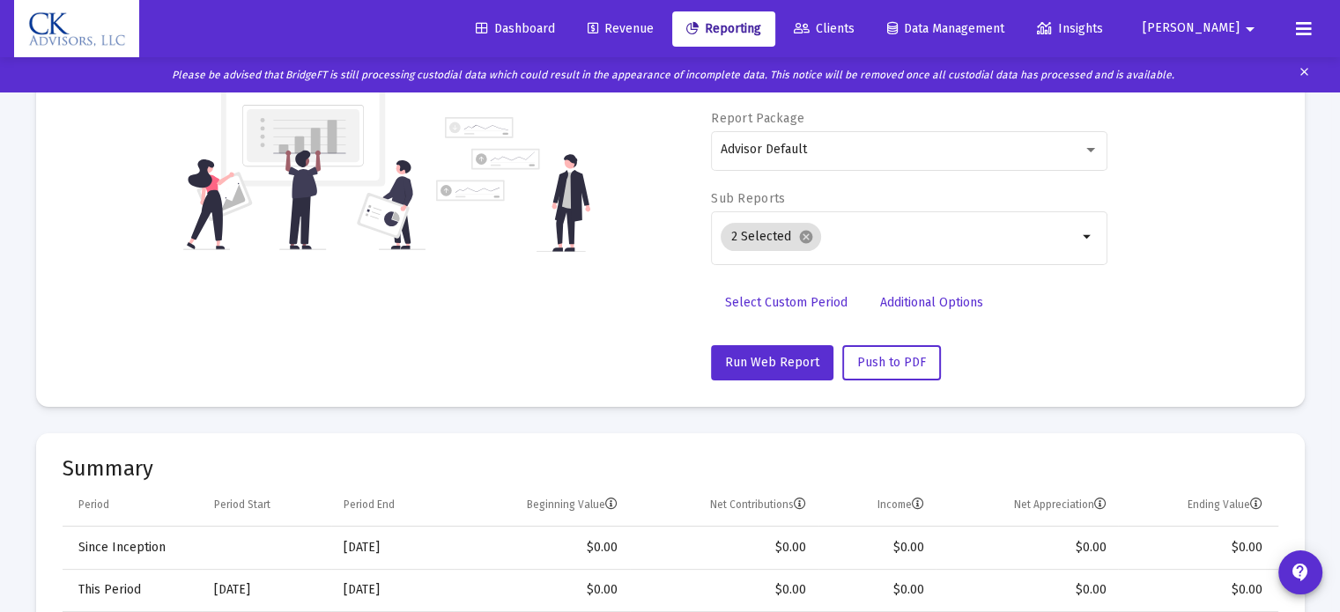
scroll to position [352, 0]
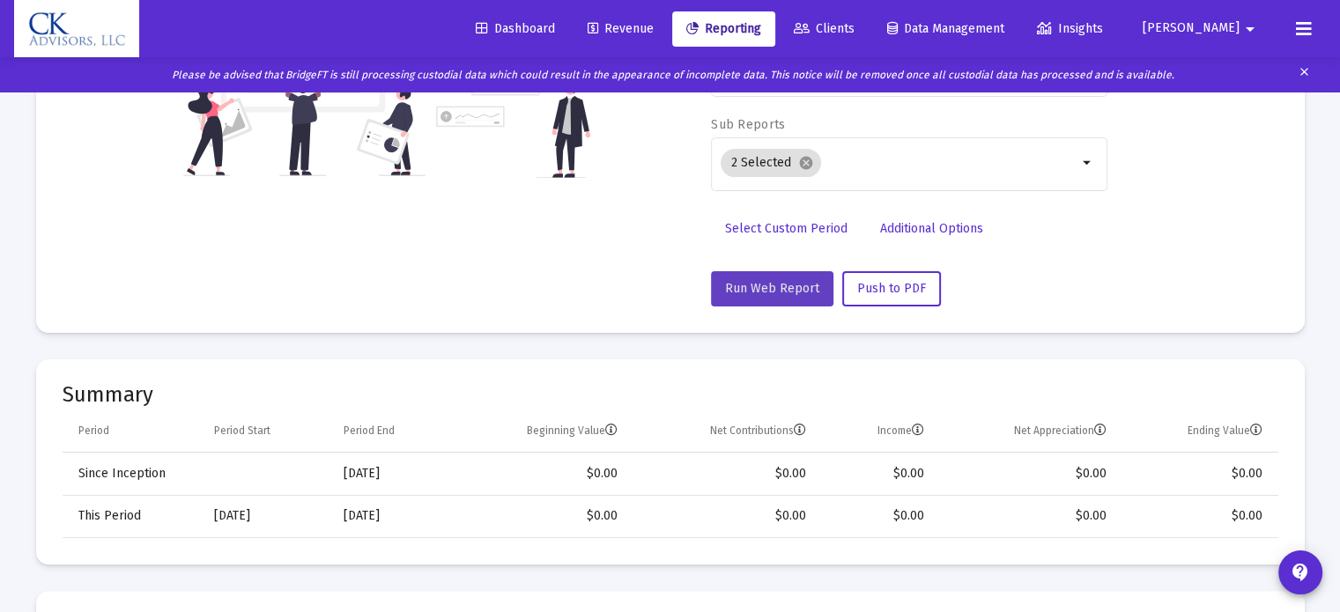
click at [779, 288] on span "Run Web Report" at bounding box center [772, 288] width 94 height 15
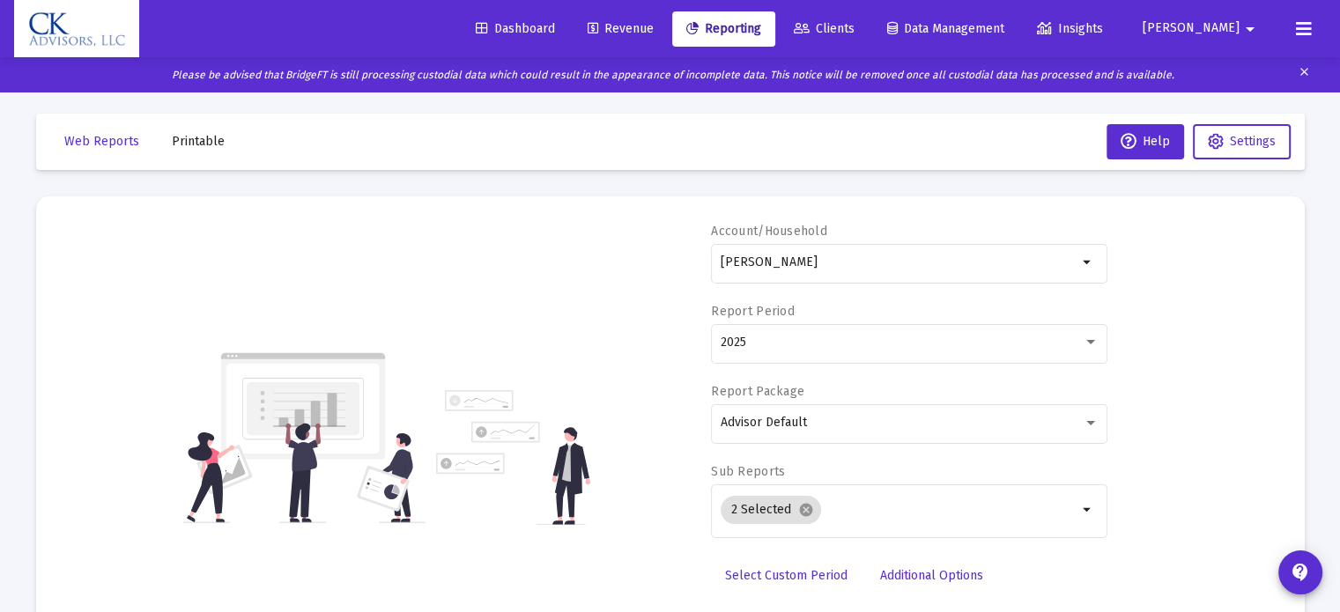
scroll to position [0, 0]
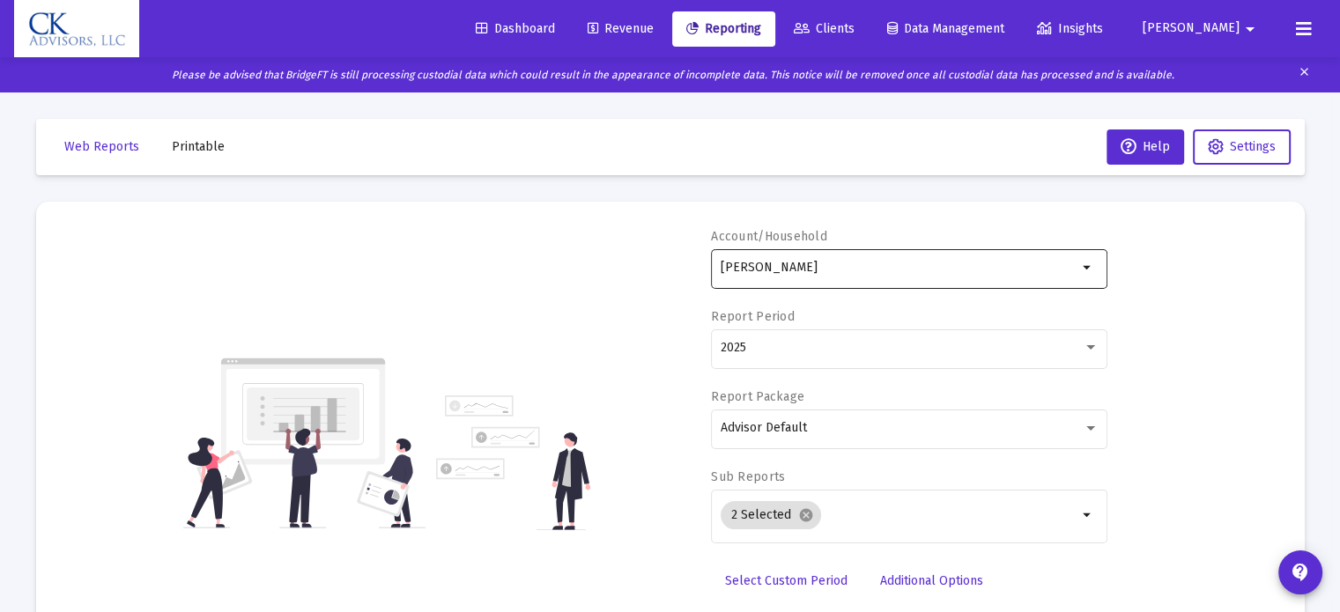
click at [952, 270] on input "[PERSON_NAME]" at bounding box center [899, 268] width 357 height 14
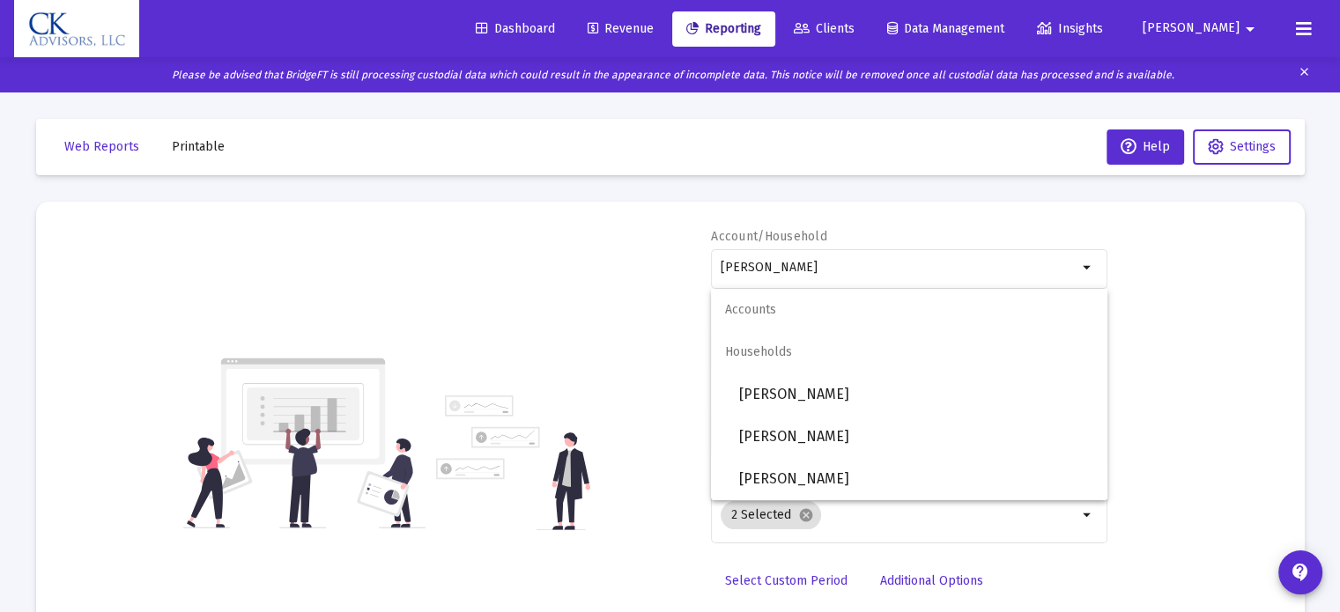
click at [1229, 29] on span "[PERSON_NAME]" at bounding box center [1191, 28] width 97 height 15
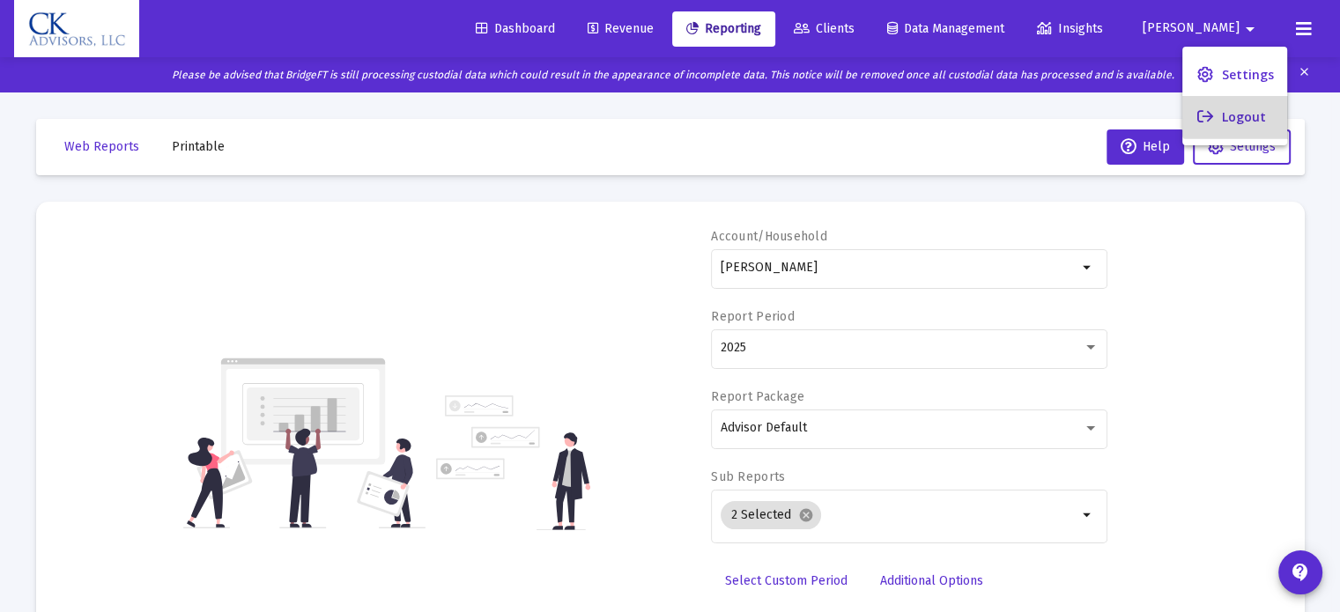
click at [1242, 105] on button "Logout" at bounding box center [1235, 117] width 105 height 42
